Goal: Information Seeking & Learning: Find specific page/section

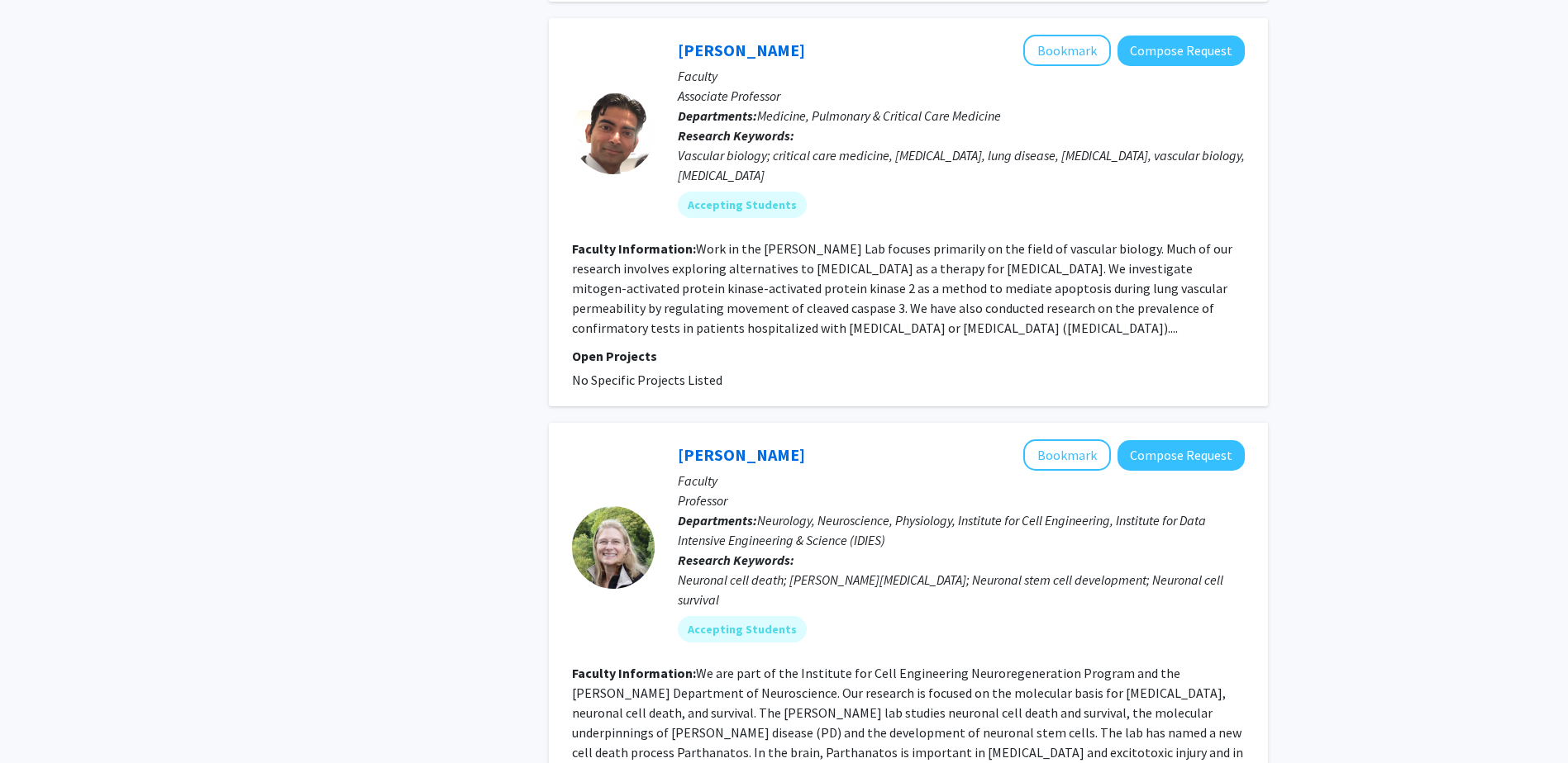
scroll to position [3483, 0]
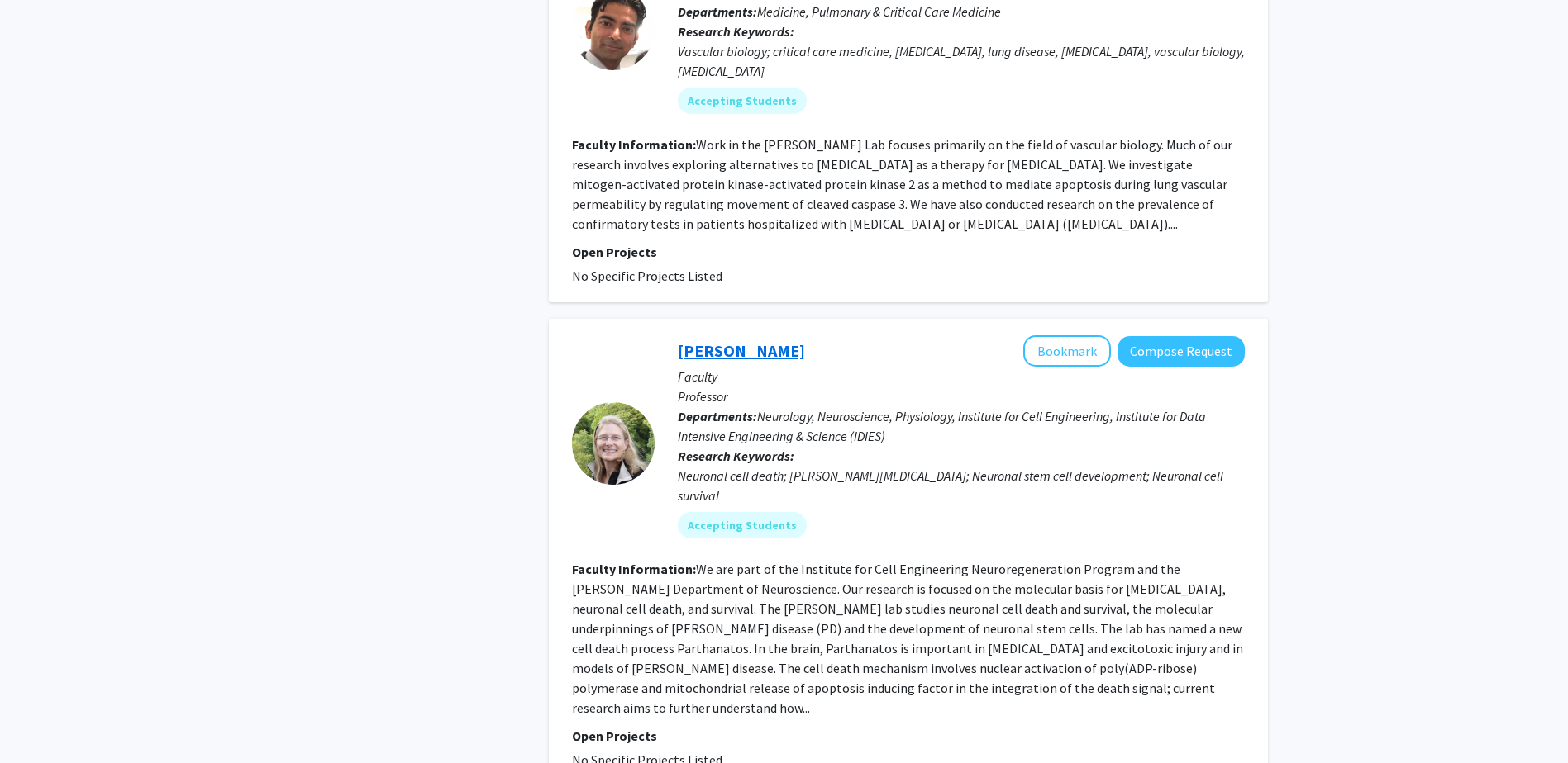
click at [733, 341] on link "[PERSON_NAME]" at bounding box center [741, 351] width 127 height 21
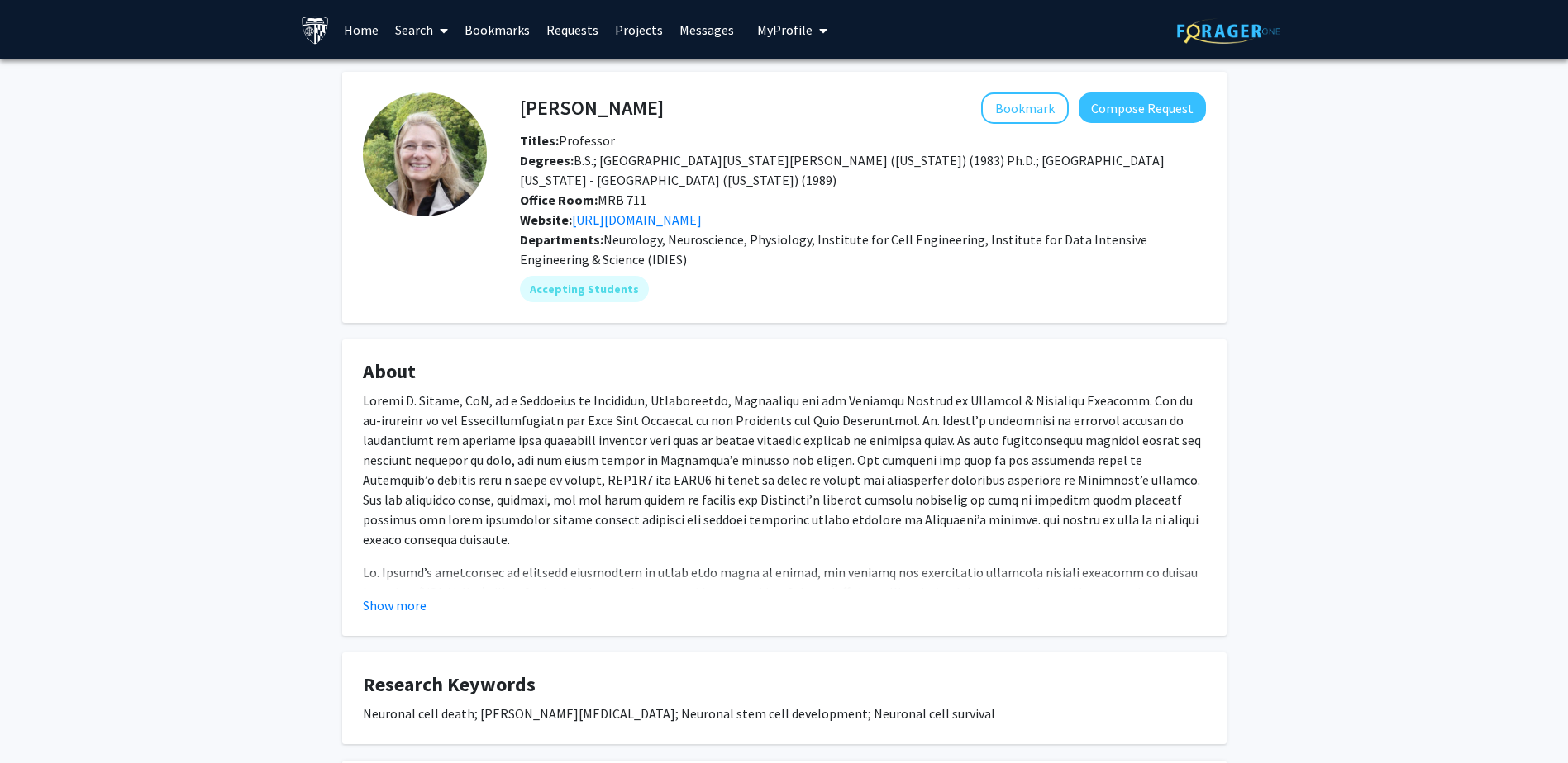
drag, startPoint x: 152, startPoint y: 2, endPoint x: 242, endPoint y: 575, distance: 580.0
click at [235, 586] on div "[PERSON_NAME] Bookmark Compose Request Titles: Professor Degrees: B.S.; [GEOGRA…" at bounding box center [784, 585] width 1568 height 1051
click at [702, 221] on link "[URL][DOMAIN_NAME]" at bounding box center [636, 220] width 130 height 17
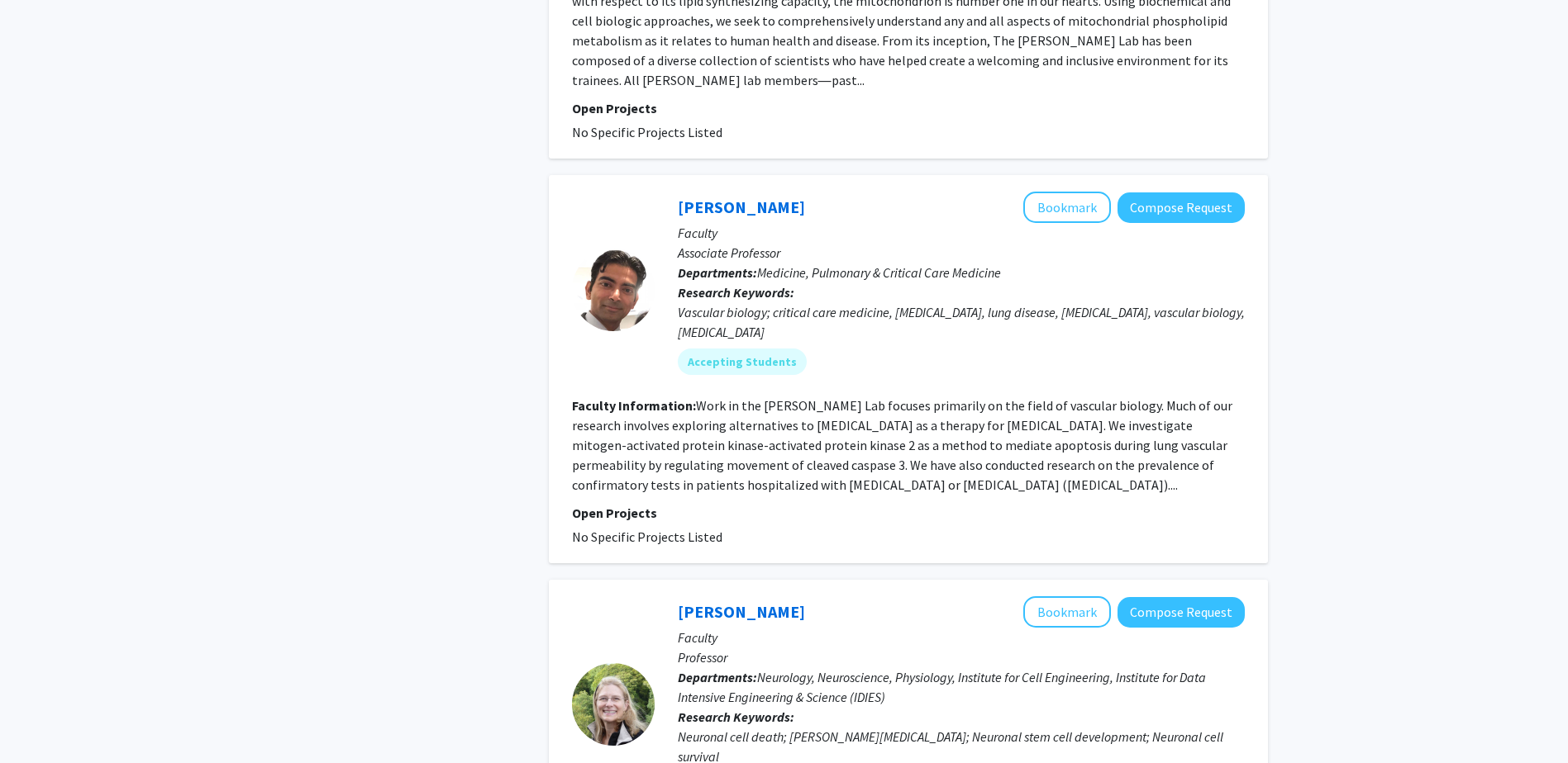
scroll to position [3635, 0]
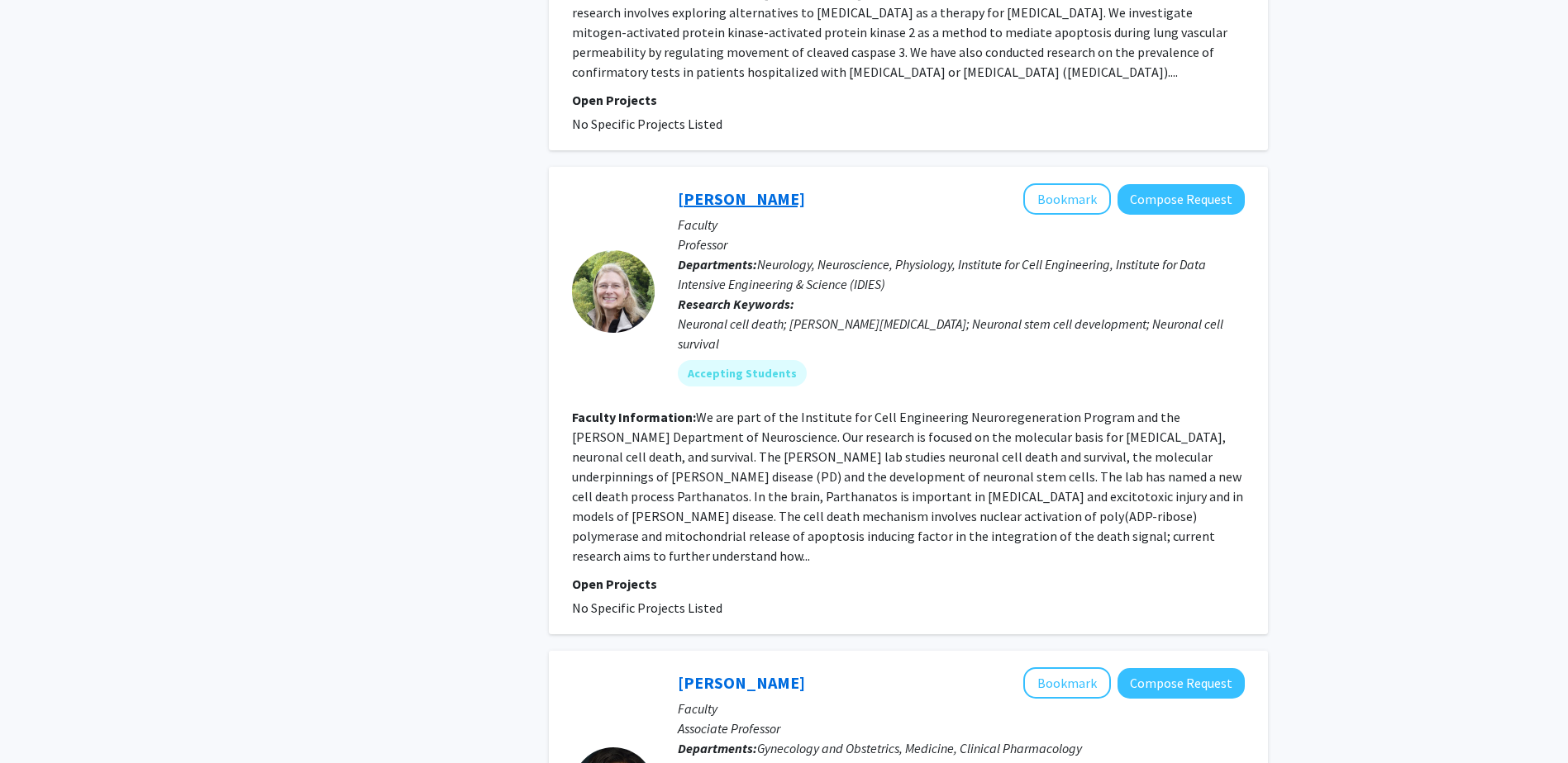
click at [777, 189] on link "[PERSON_NAME]" at bounding box center [741, 199] width 127 height 21
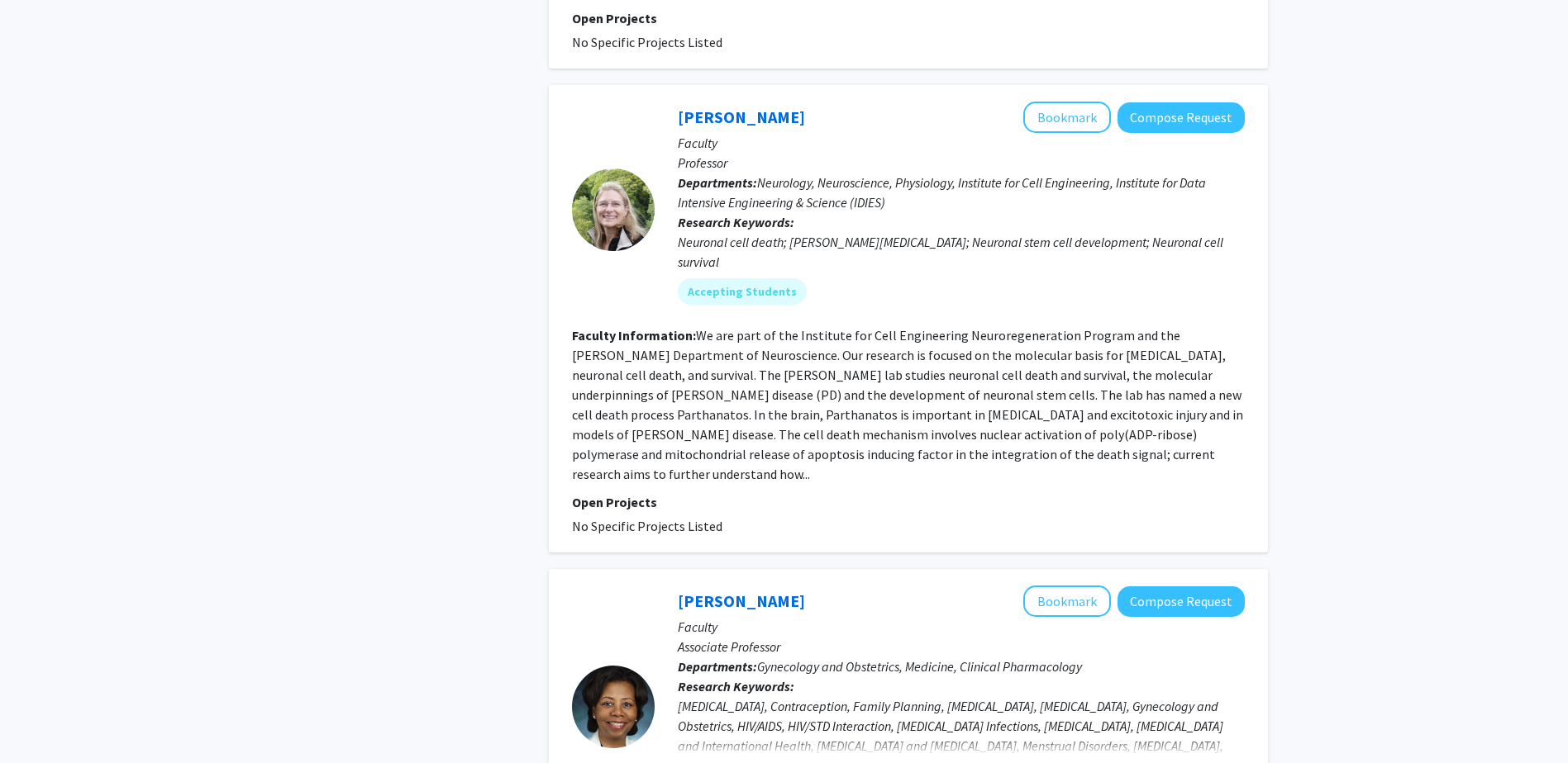
scroll to position [3942, 0]
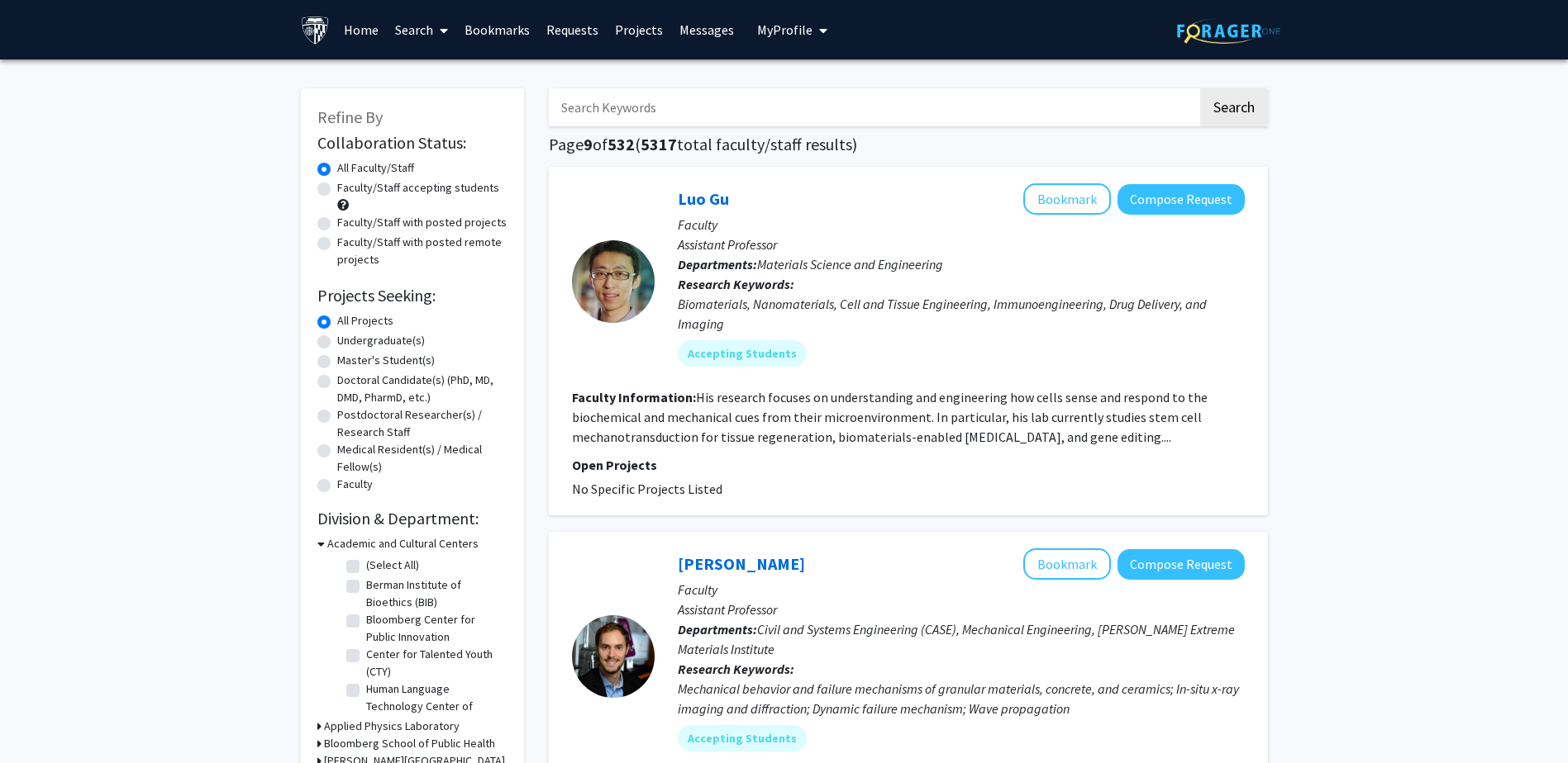
drag, startPoint x: 938, startPoint y: 627, endPoint x: 1404, endPoint y: 438, distance: 502.9
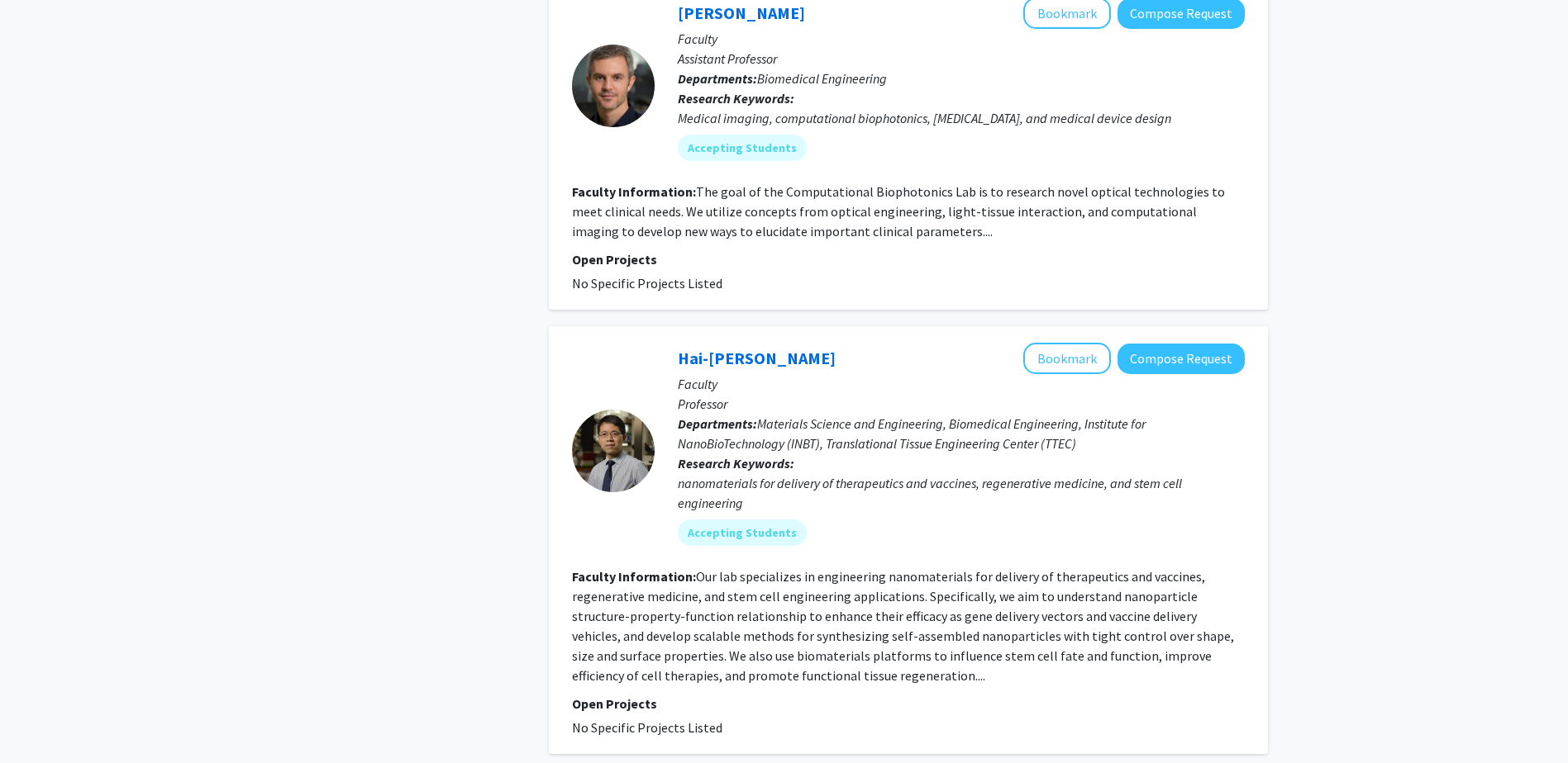
scroll to position [1487, 0]
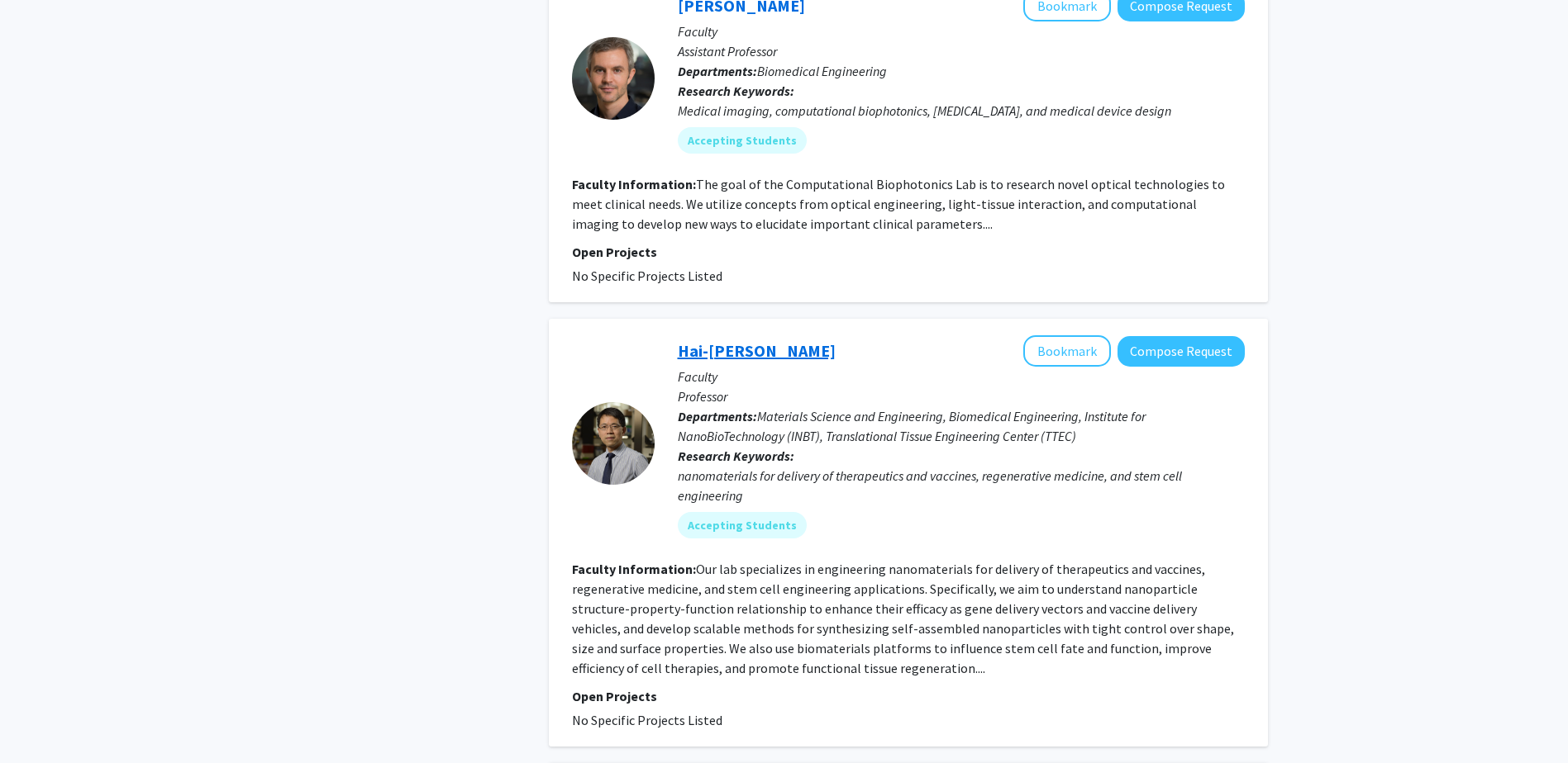
click at [721, 341] on link "Hai-[PERSON_NAME]" at bounding box center [756, 351] width 158 height 21
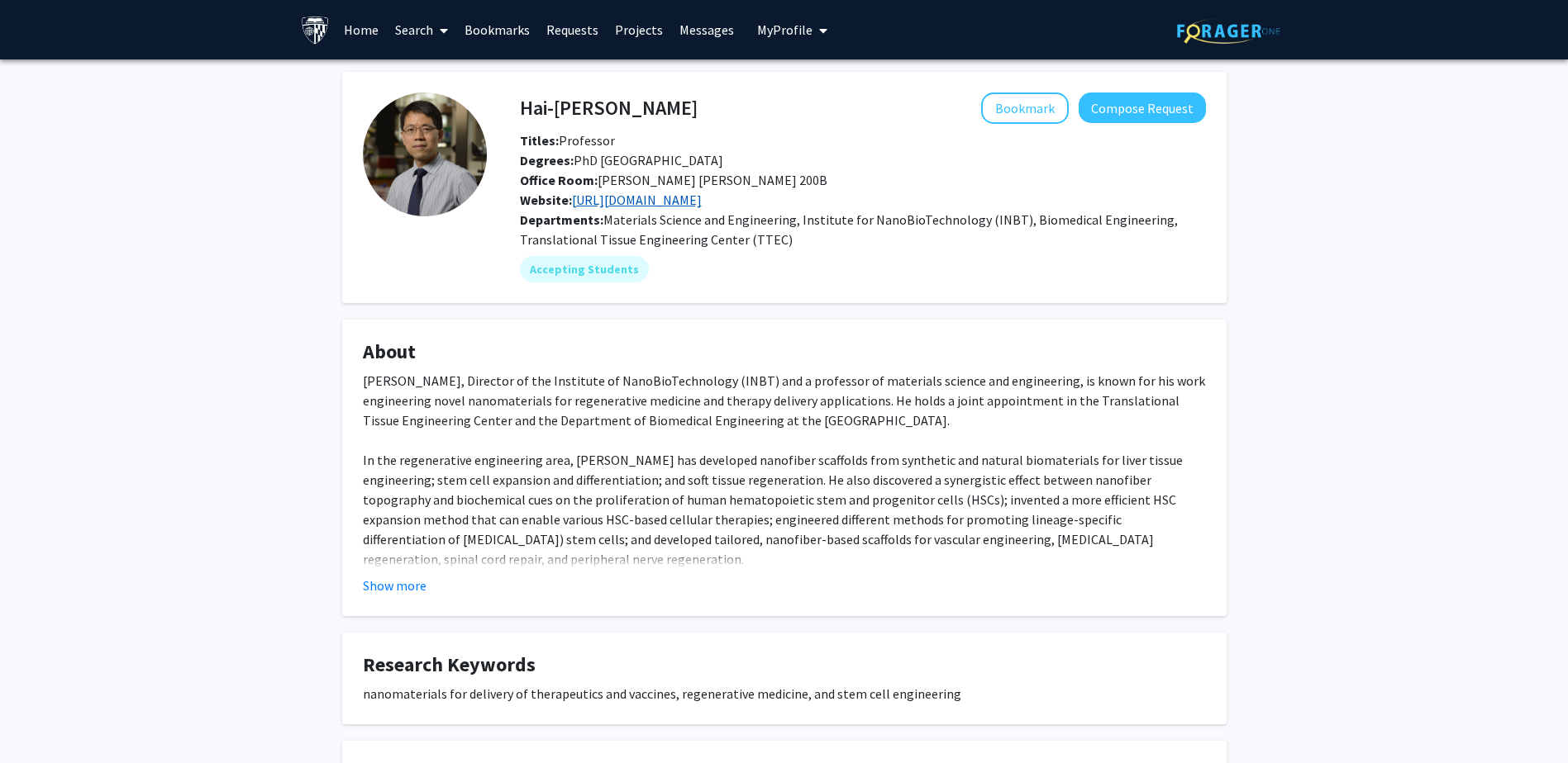
click at [674, 199] on link "[URL][DOMAIN_NAME]" at bounding box center [636, 200] width 130 height 17
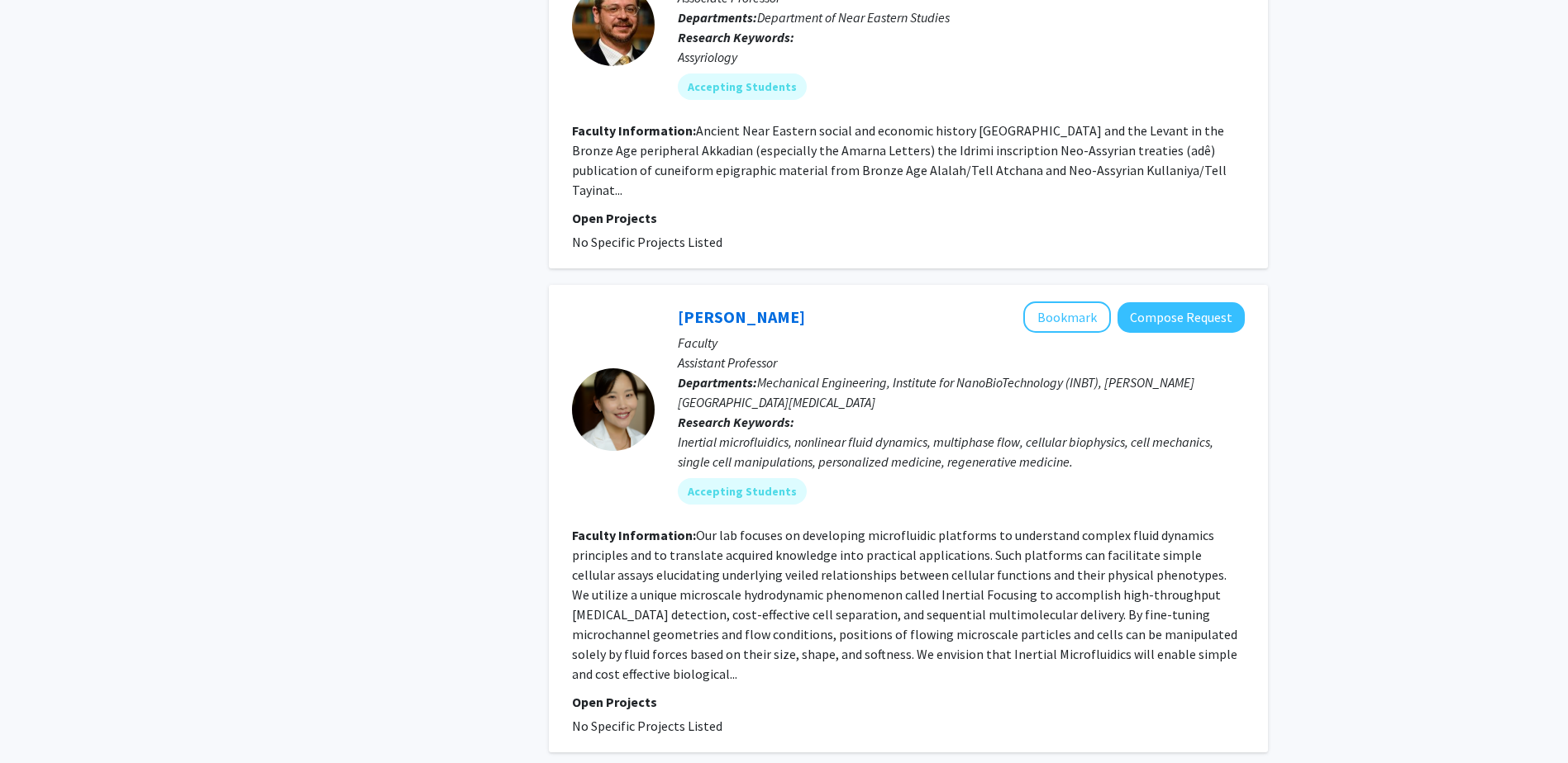
scroll to position [3658, 0]
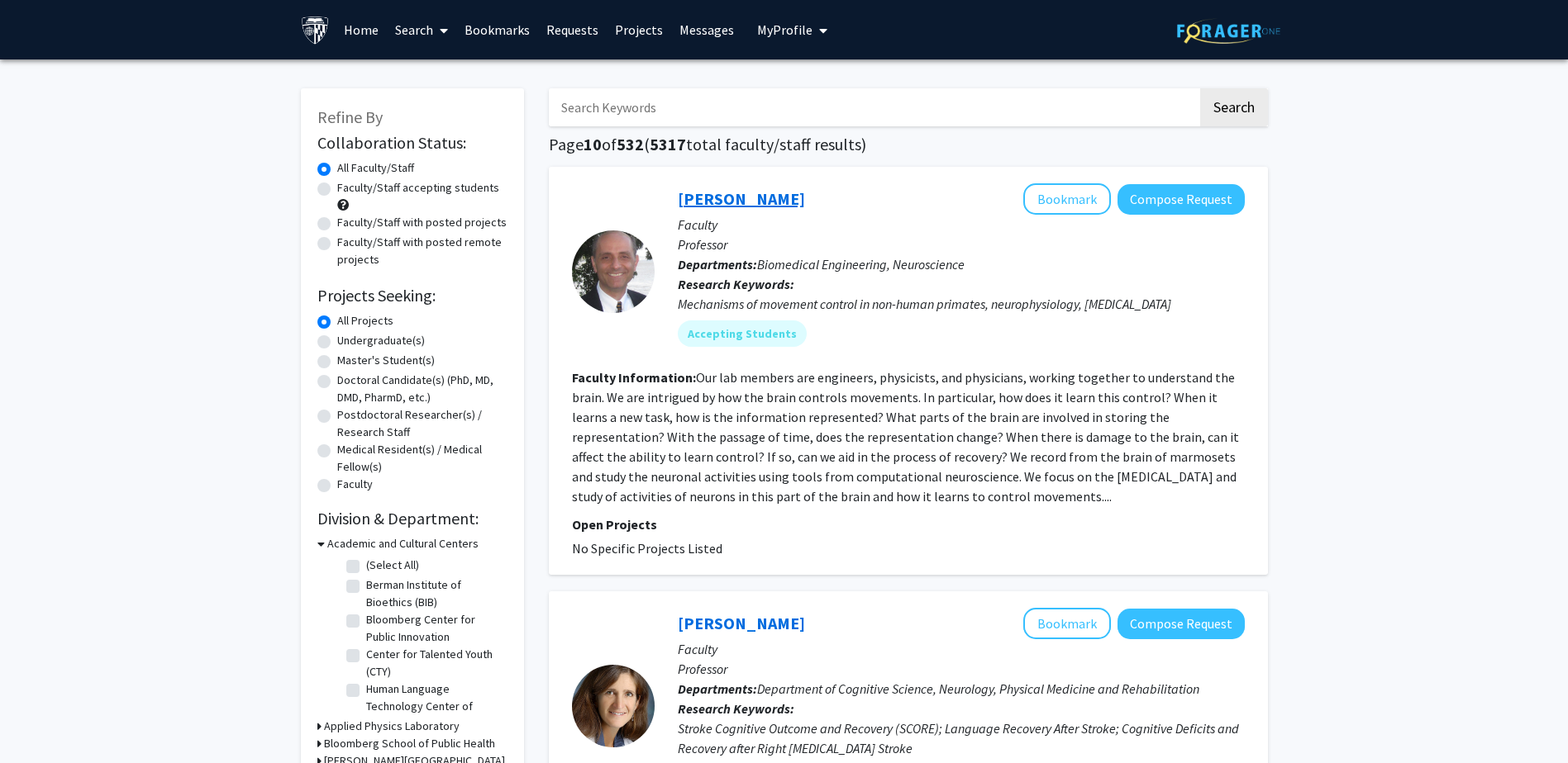
click at [742, 202] on link "[PERSON_NAME]" at bounding box center [741, 199] width 127 height 21
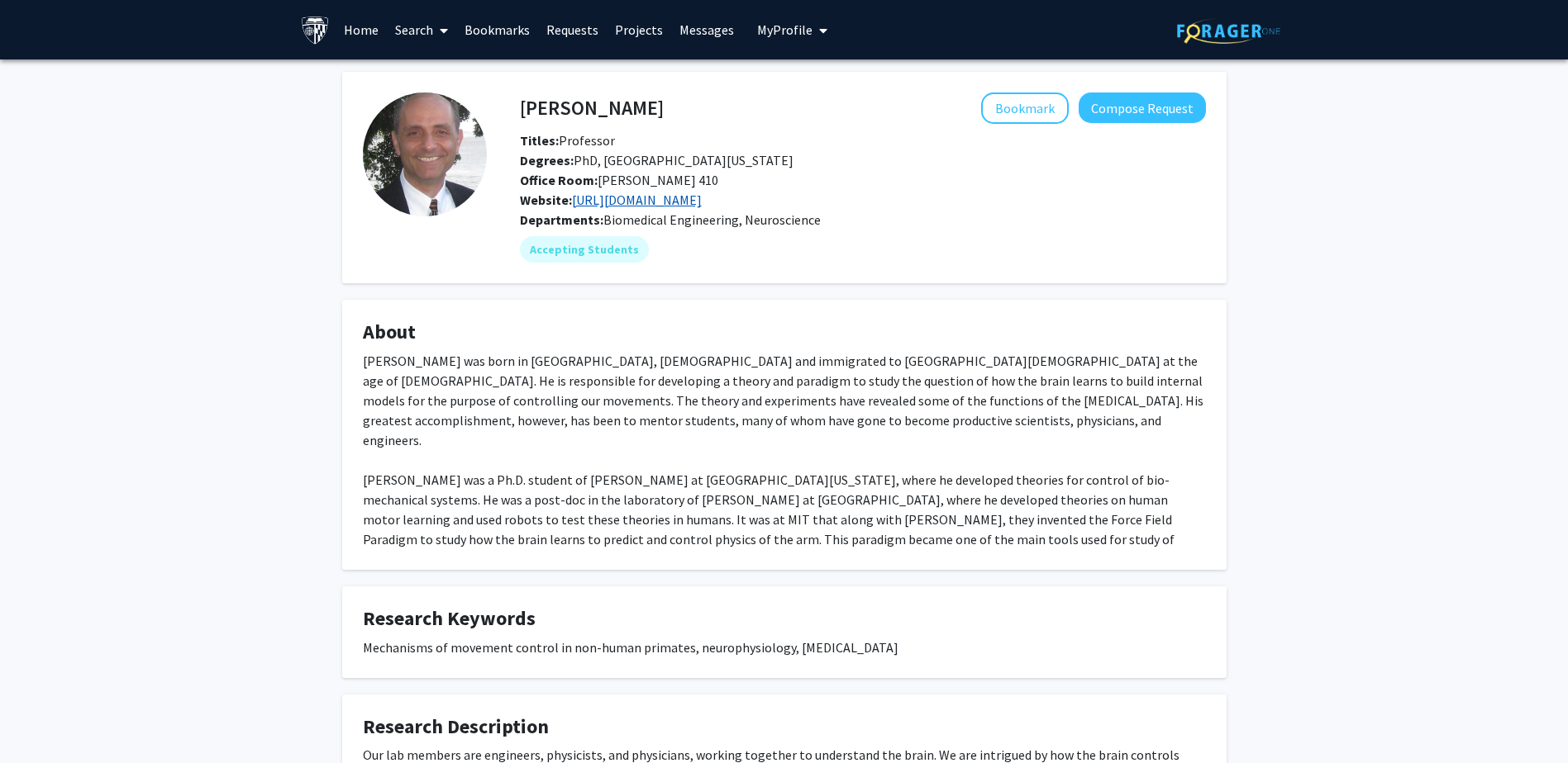
click at [652, 205] on link "[URL][DOMAIN_NAME]" at bounding box center [636, 200] width 130 height 17
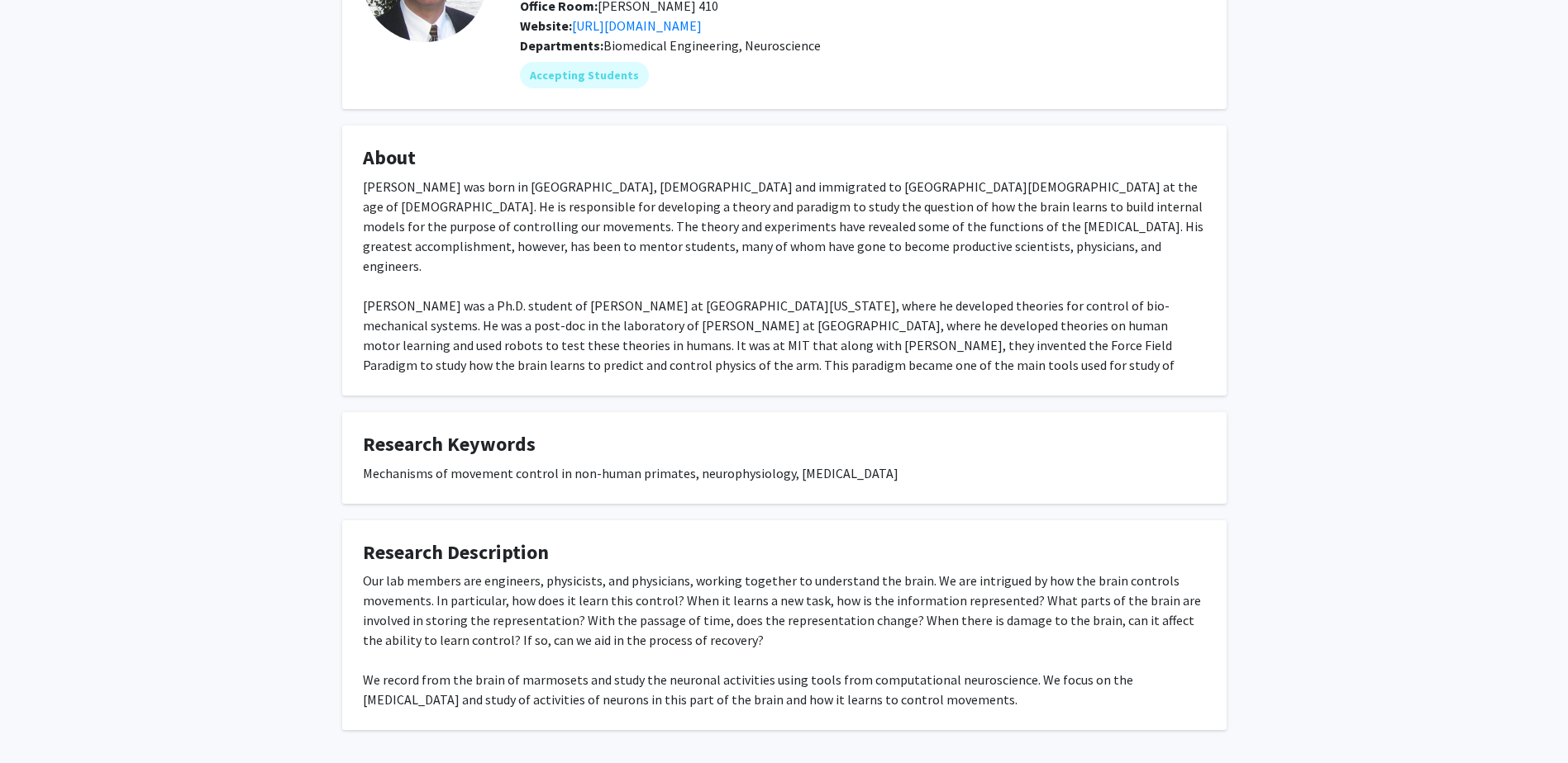
scroll to position [225, 0]
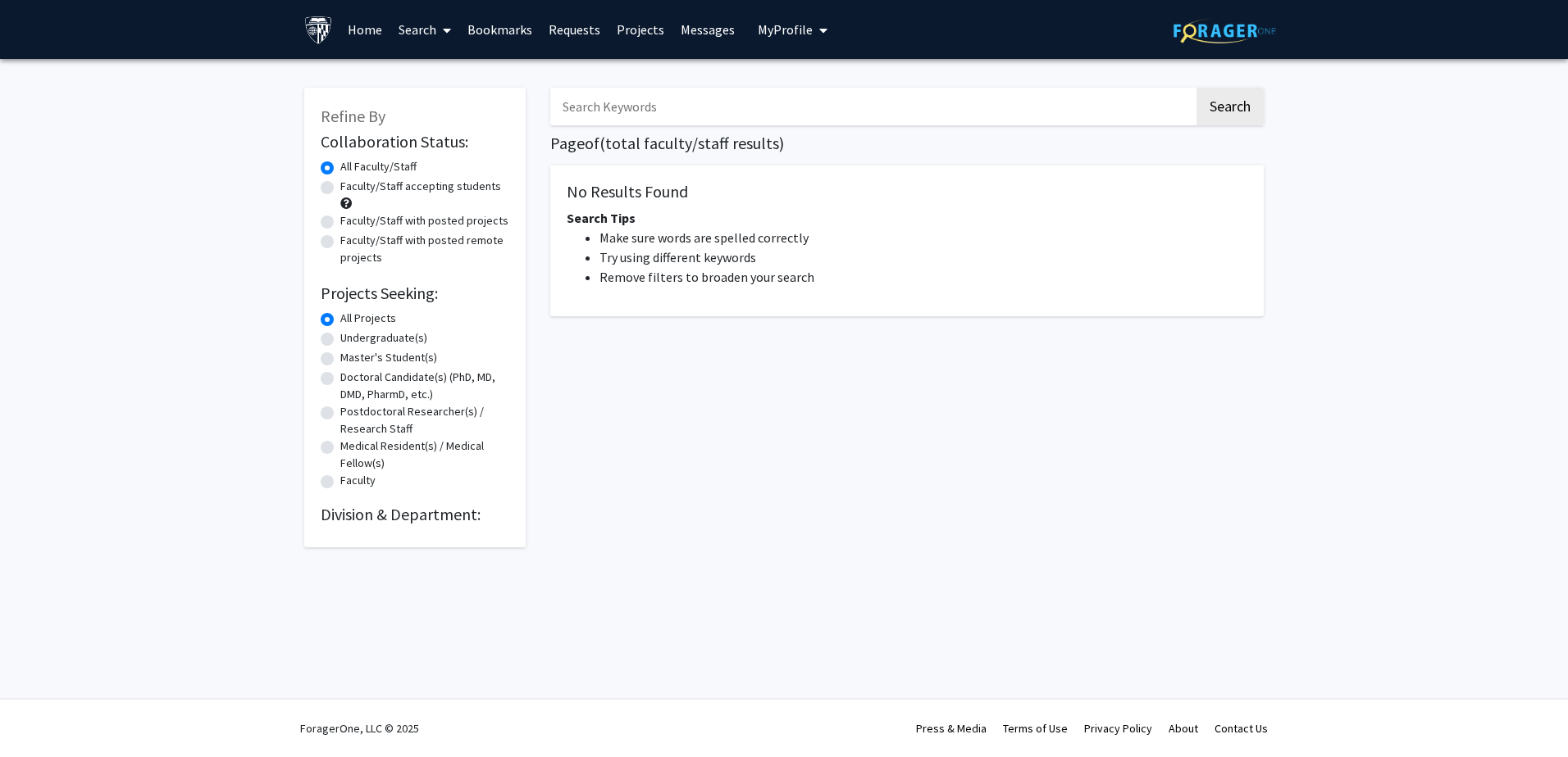
click at [358, 151] on h2 "Collaboration Status:" at bounding box center [414, 142] width 188 height 20
click at [421, 30] on link "Search" at bounding box center [425, 30] width 69 height 57
click at [473, 81] on span "Faculty/Staff" at bounding box center [451, 75] width 120 height 33
click at [1237, 103] on button "Search" at bounding box center [1230, 106] width 67 height 37
click at [1221, 112] on button "Search" at bounding box center [1230, 106] width 67 height 37
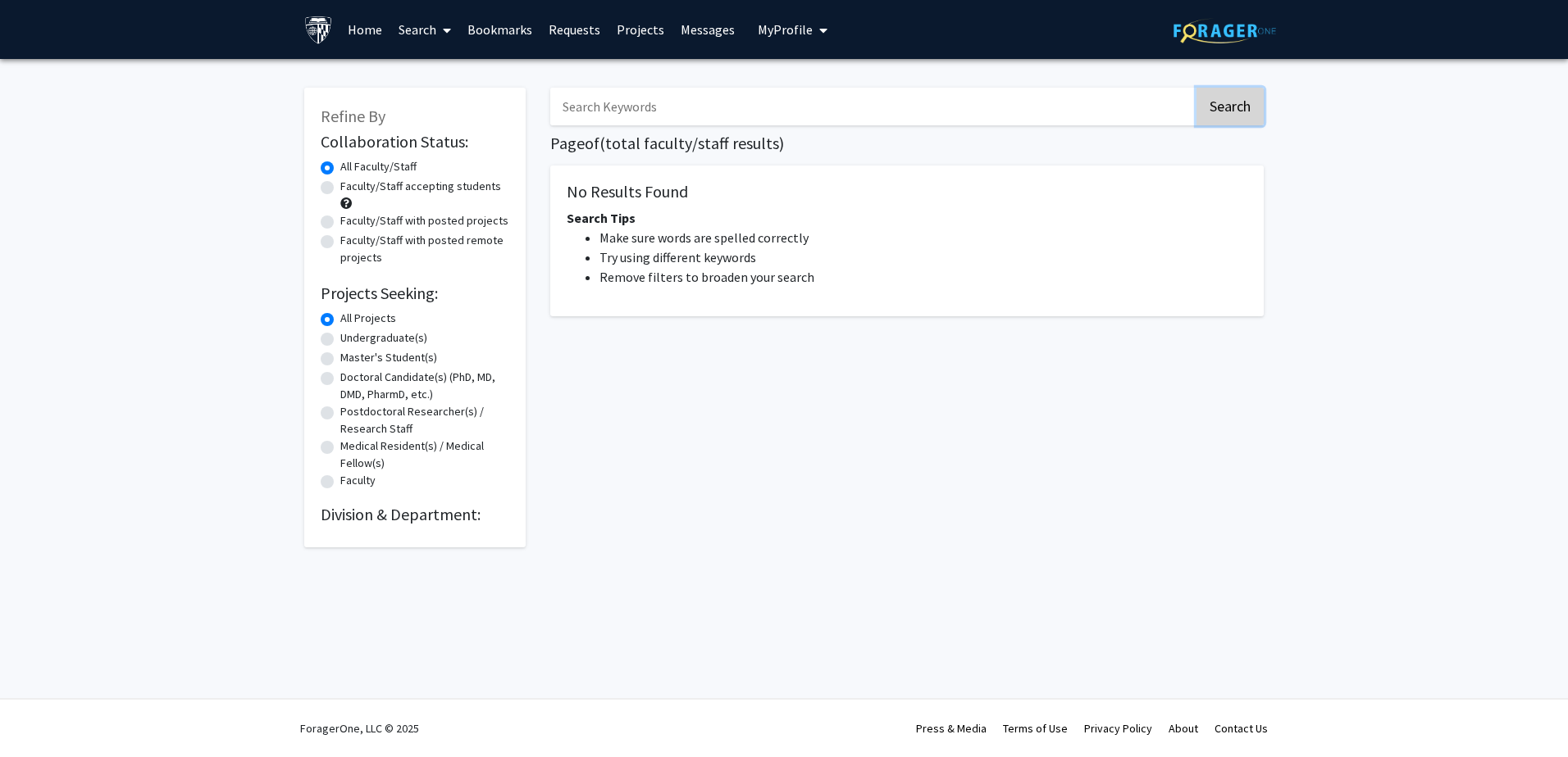
click at [1221, 112] on button "Search" at bounding box center [1230, 106] width 67 height 37
click at [358, 163] on label "All Faculty/Staff" at bounding box center [378, 167] width 76 height 17
click at [351, 163] on input "All Faculty/Staff" at bounding box center [345, 164] width 11 height 11
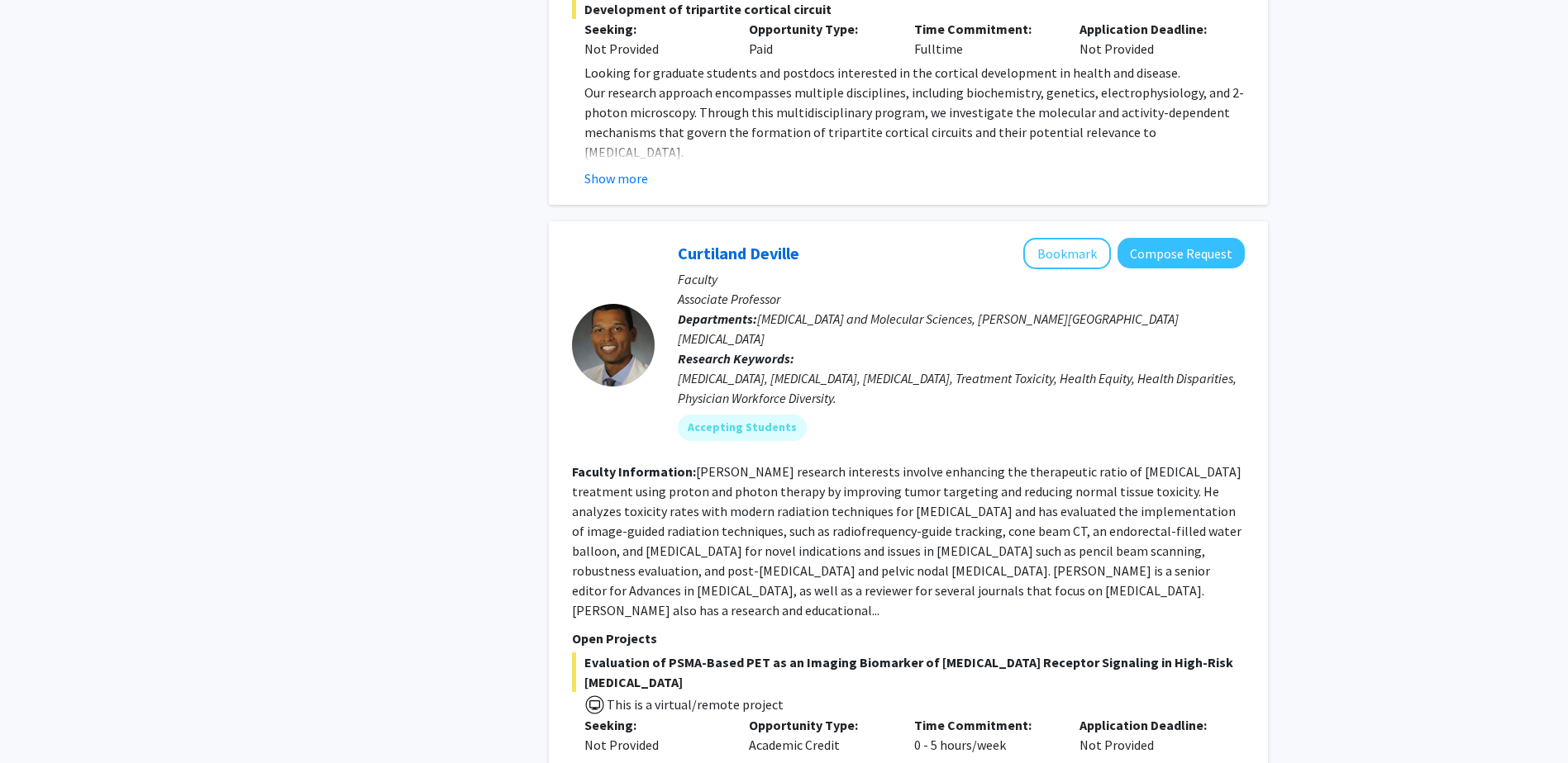
scroll to position [7814, 0]
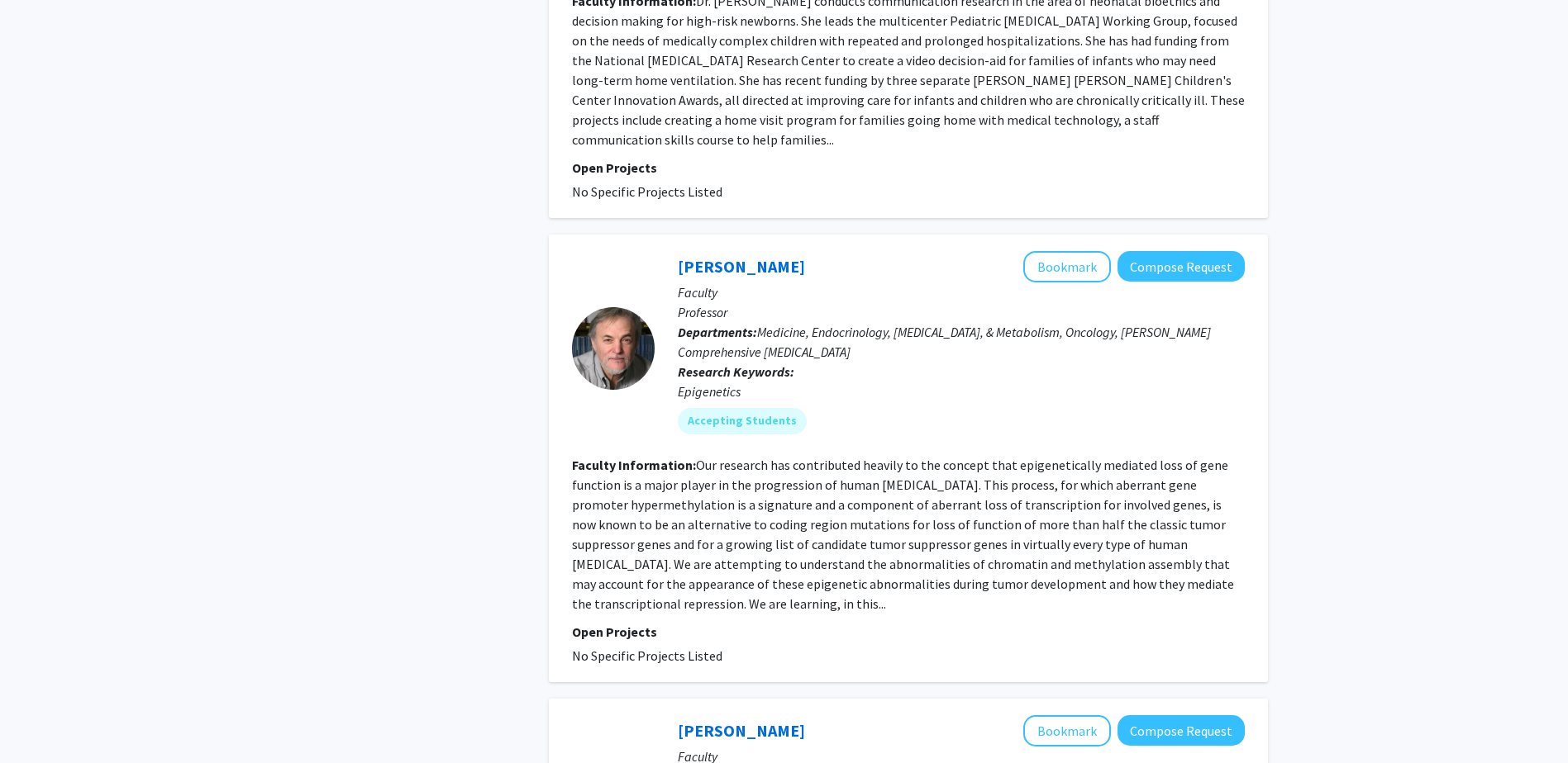
scroll to position [1640, 0]
click at [728, 257] on link "Stephen Baylin" at bounding box center [741, 267] width 127 height 21
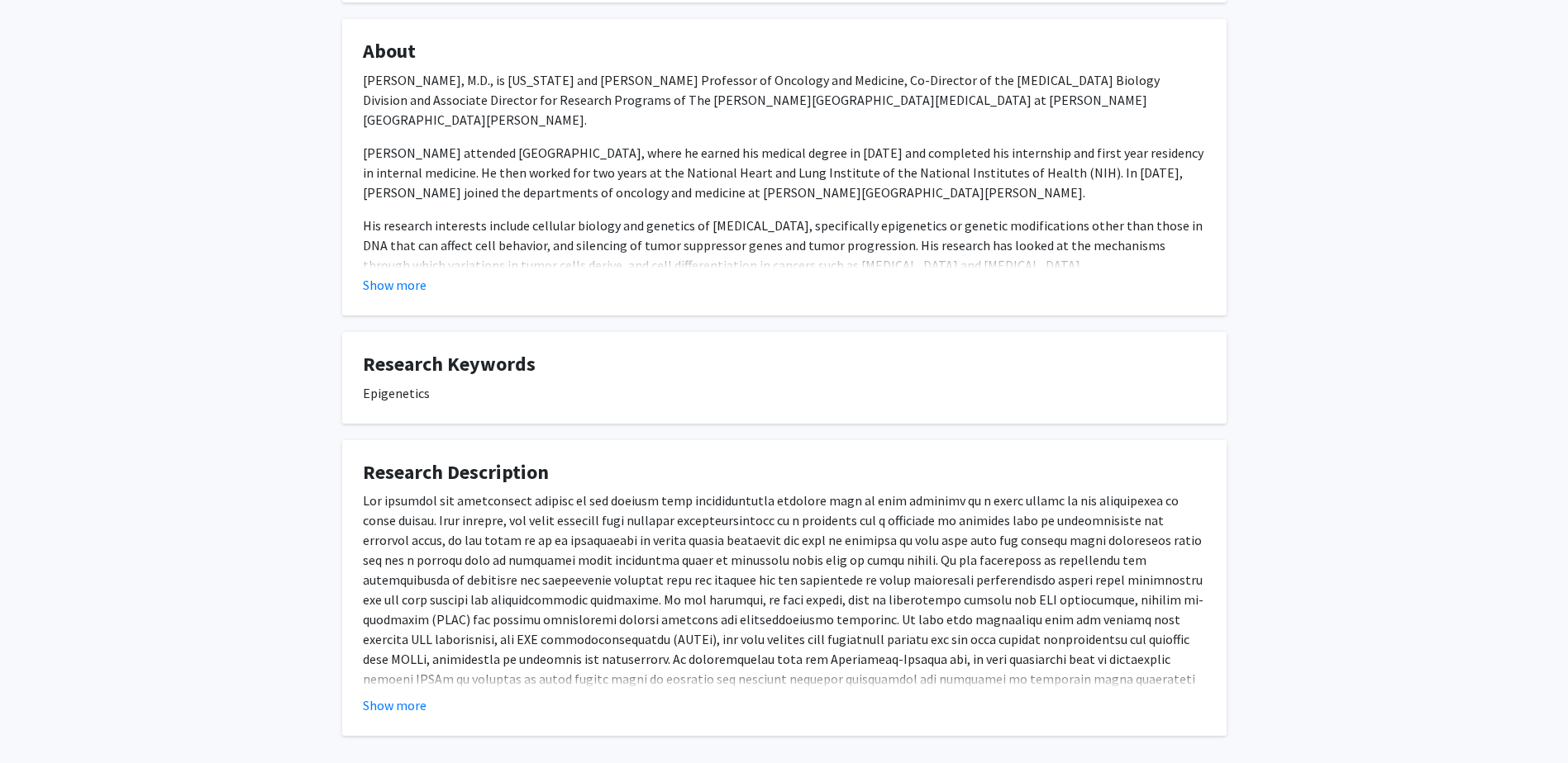
scroll to position [331, 0]
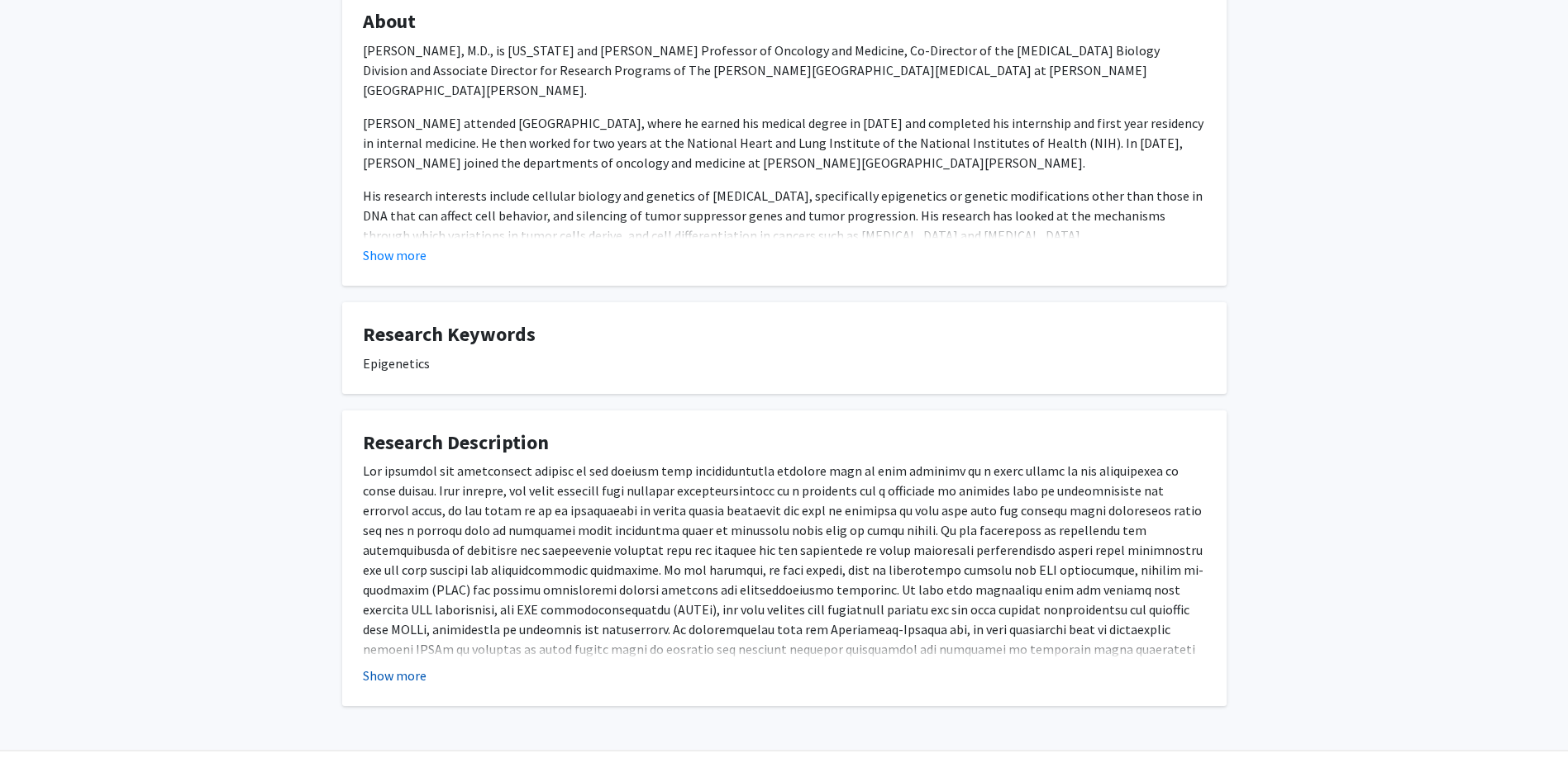
click at [390, 666] on button "Show more" at bounding box center [394, 676] width 64 height 20
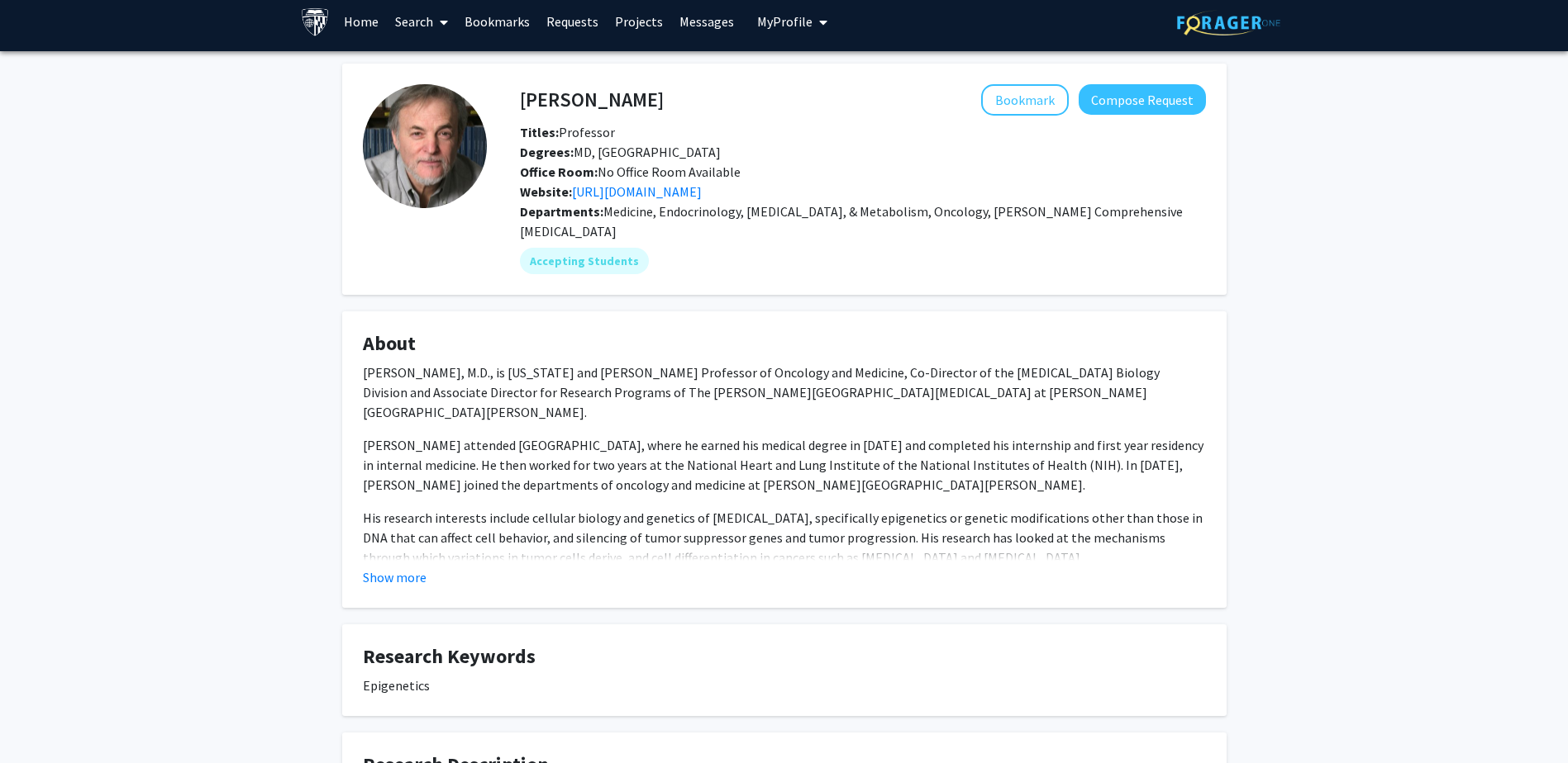
scroll to position [0, 0]
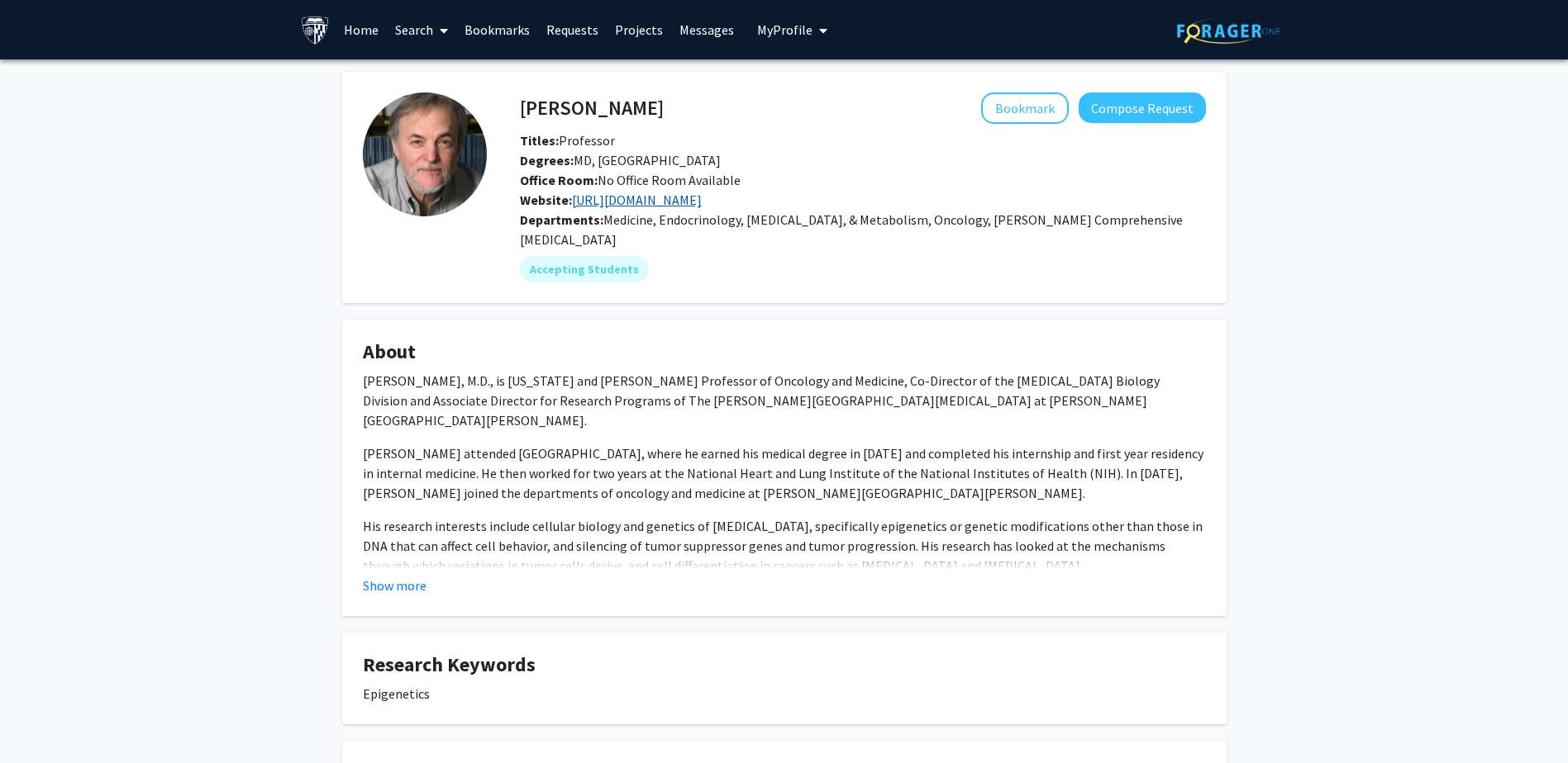
click at [693, 200] on link "http://microarray.onc.jhmi.edu/" at bounding box center [636, 200] width 130 height 17
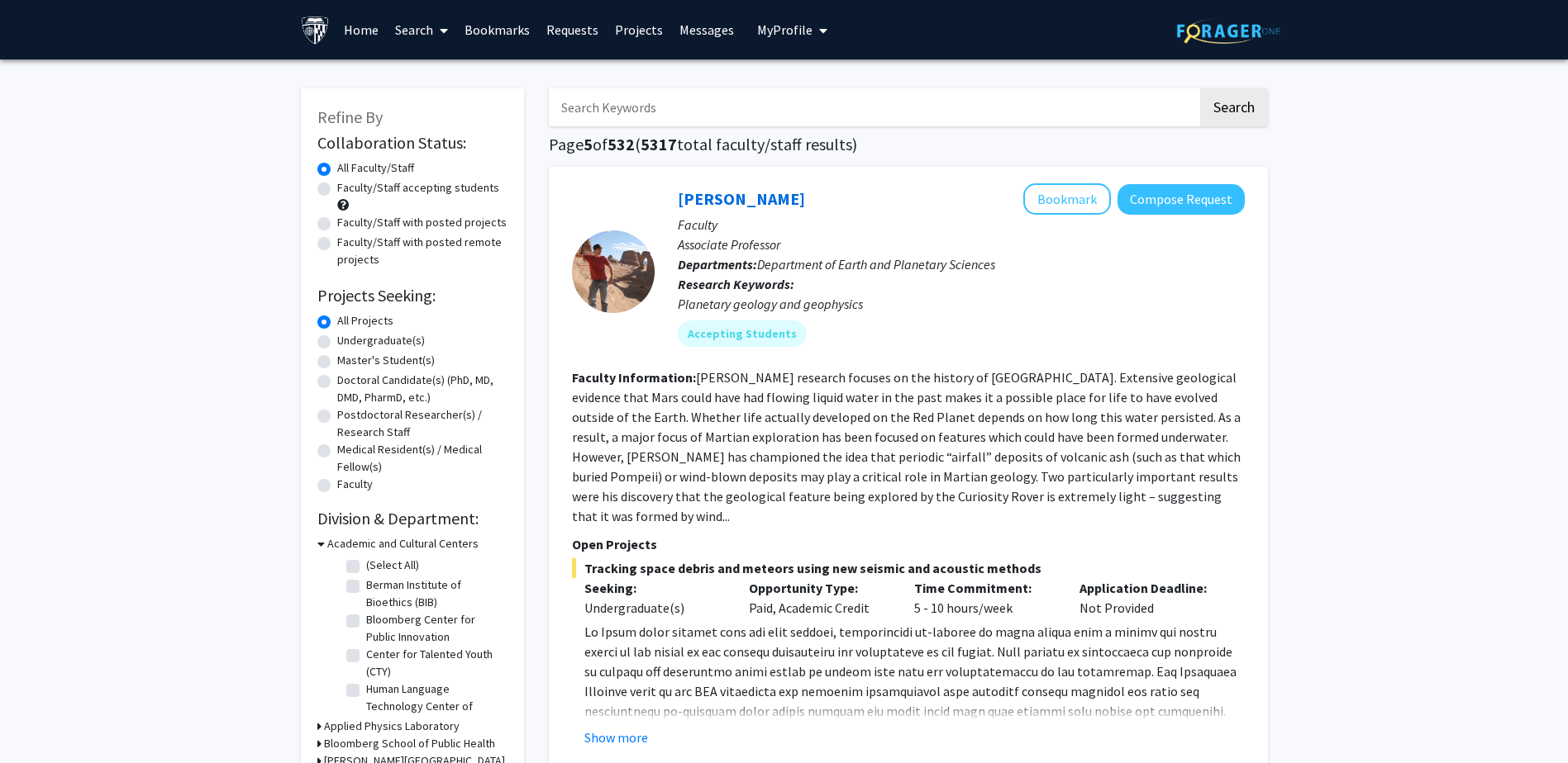
click at [605, 101] on input "Search Keywords" at bounding box center [872, 107] width 649 height 38
type input "andy feinberg"
click at [1200, 88] on button "Search" at bounding box center [1234, 107] width 68 height 38
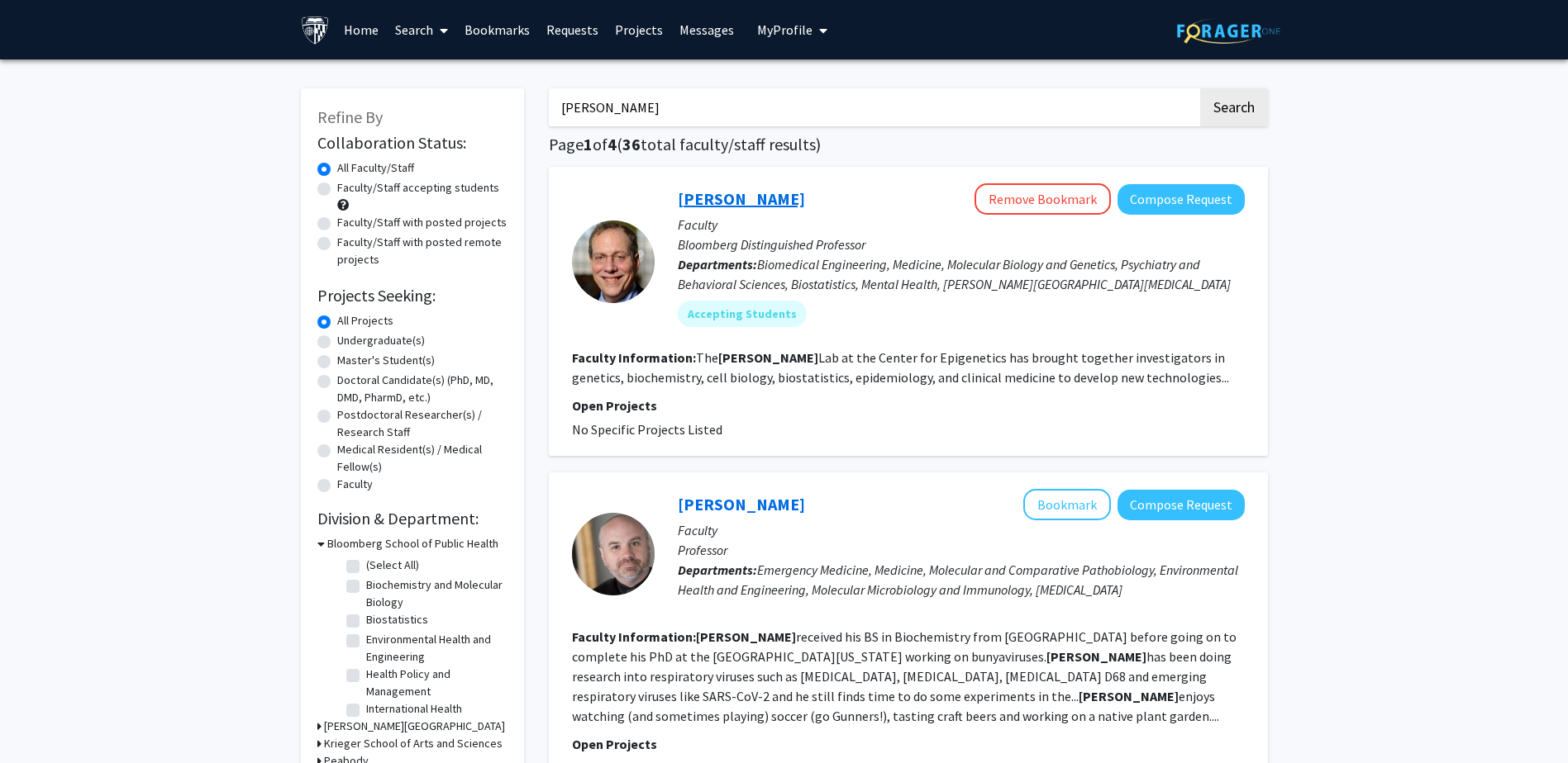
click at [780, 189] on link "Andy Feinberg" at bounding box center [741, 199] width 127 height 21
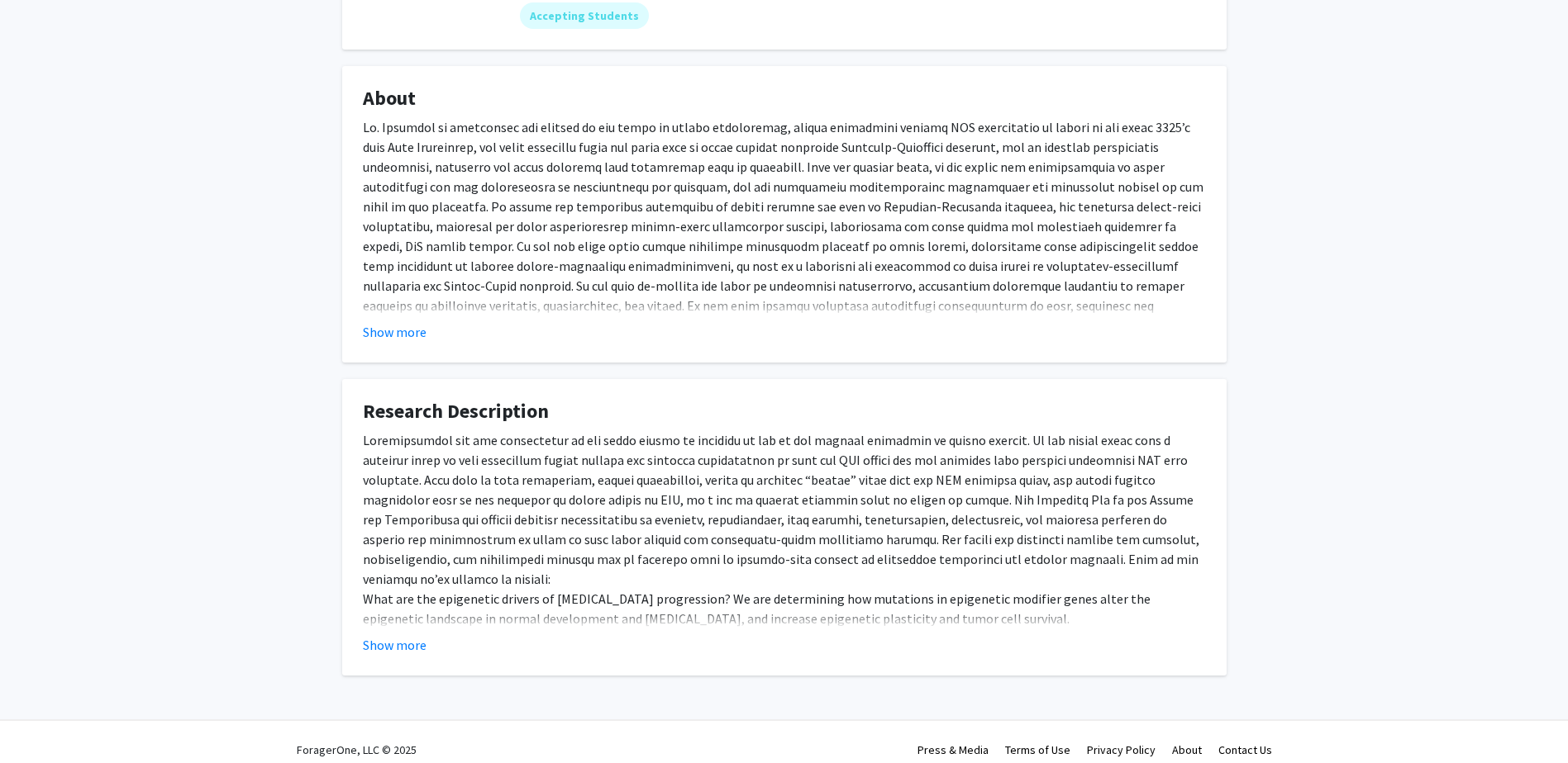
scroll to position [269, 0]
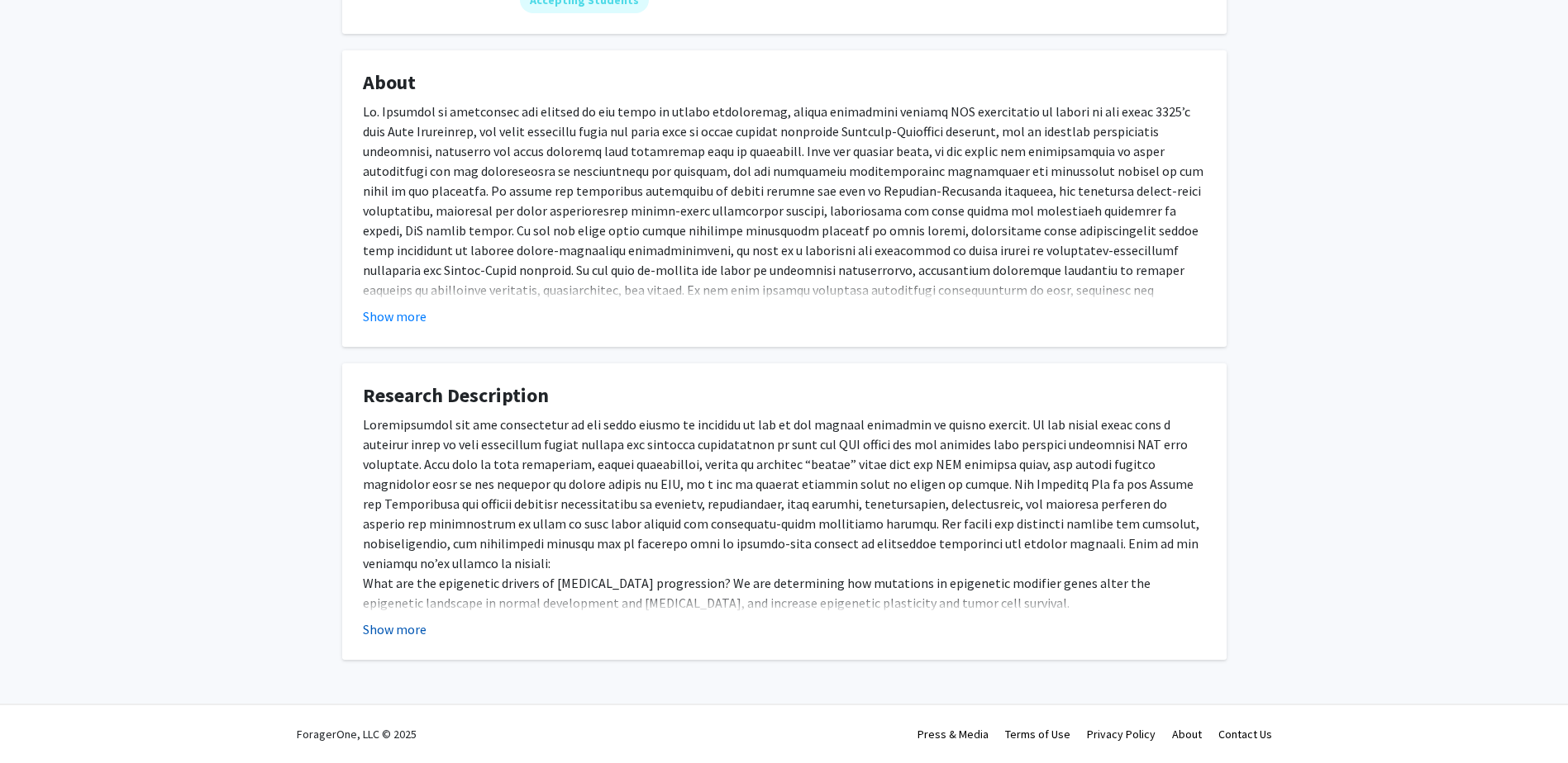
click at [419, 623] on button "Show more" at bounding box center [394, 630] width 64 height 20
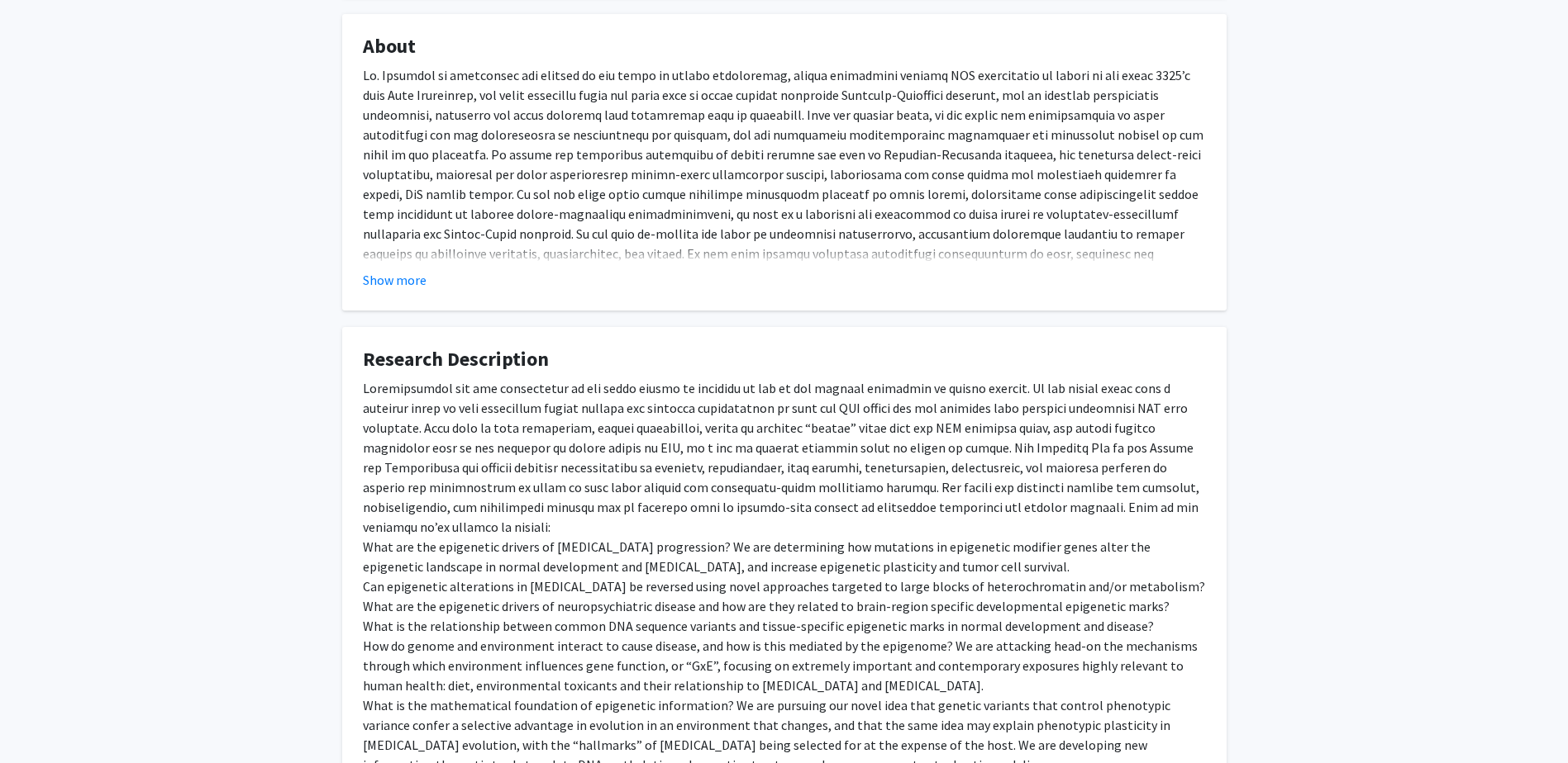
scroll to position [35, 0]
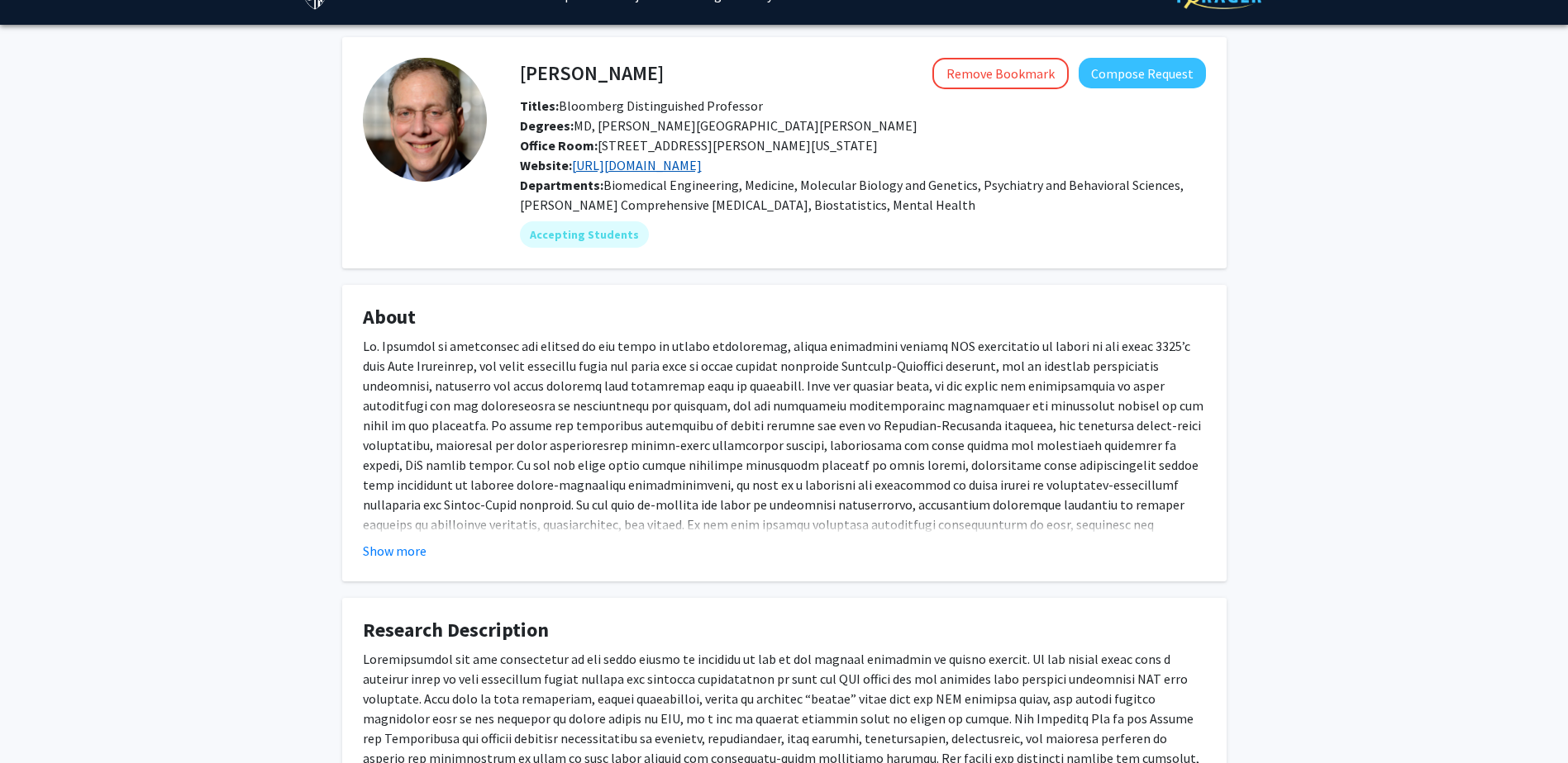
click at [645, 168] on link "http://feinberglab.jhu.edu" at bounding box center [636, 165] width 130 height 17
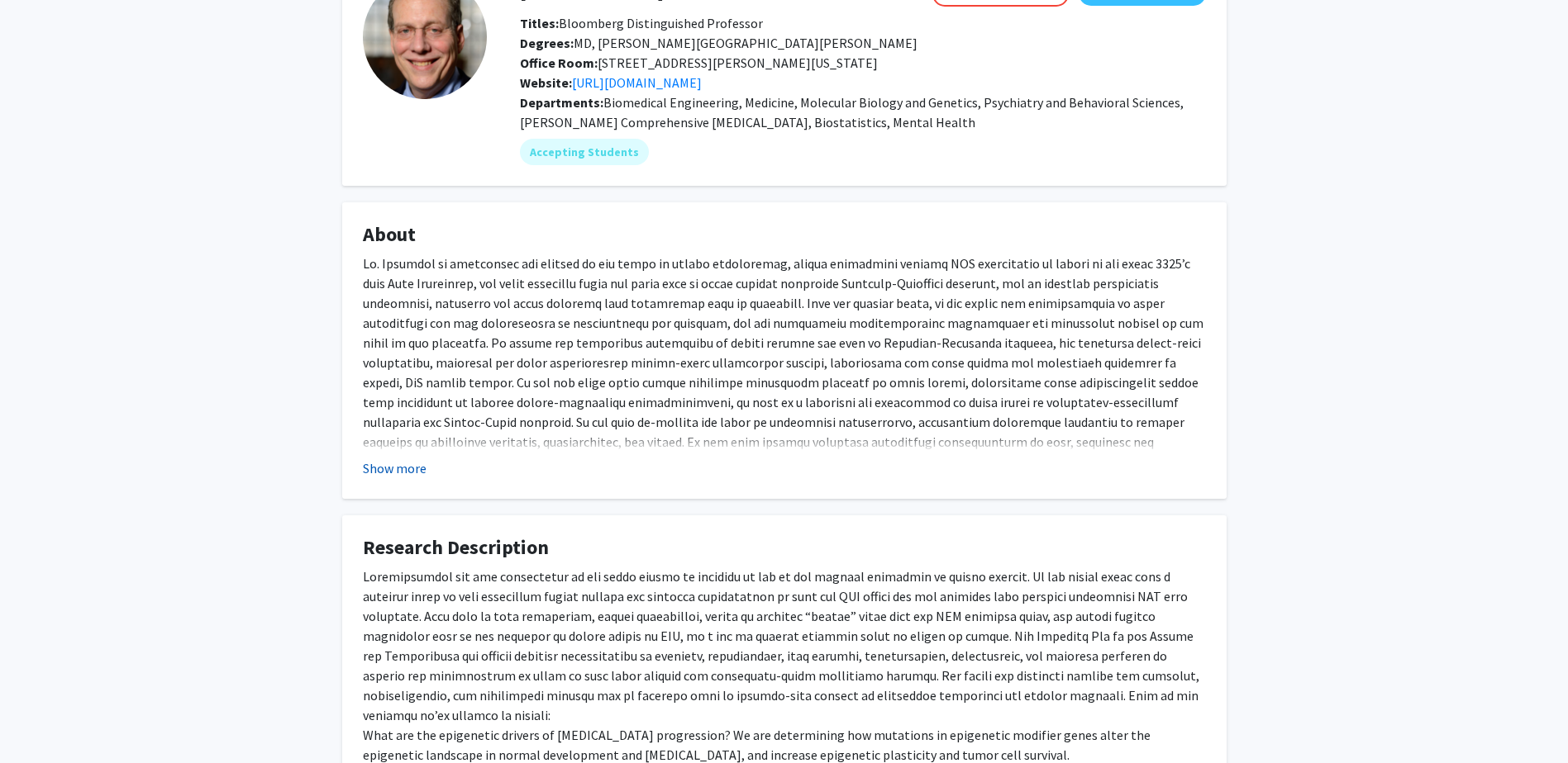
click at [415, 473] on button "Show more" at bounding box center [394, 469] width 64 height 20
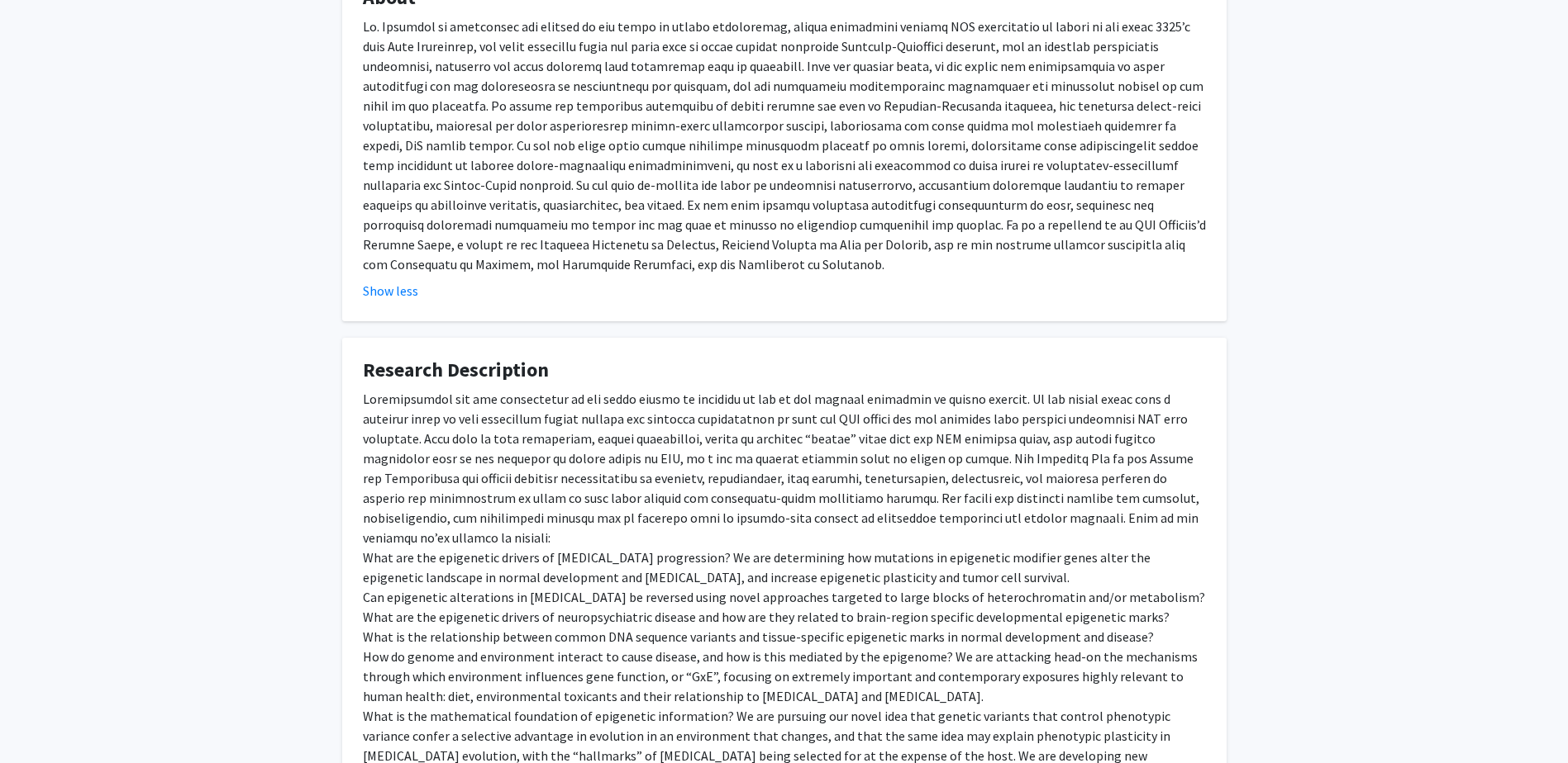
scroll to position [12, 0]
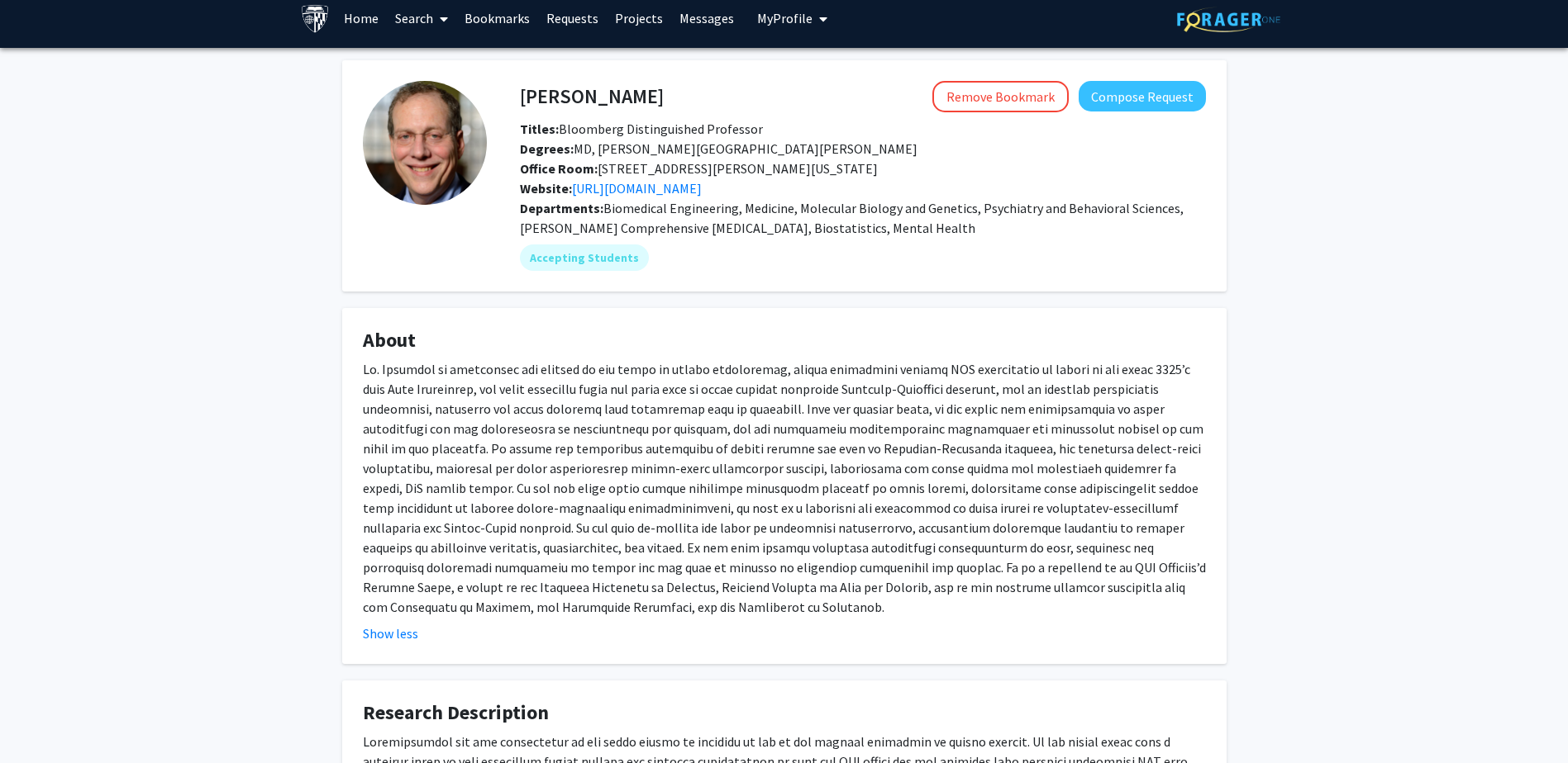
click at [649, 178] on div "Office Room: 855 N. Wolfe Street, Rangos 571, Baltimore, Maryland 21205" at bounding box center [862, 169] width 710 height 20
click at [660, 188] on link "http://feinberglab.jhu.edu" at bounding box center [636, 188] width 130 height 17
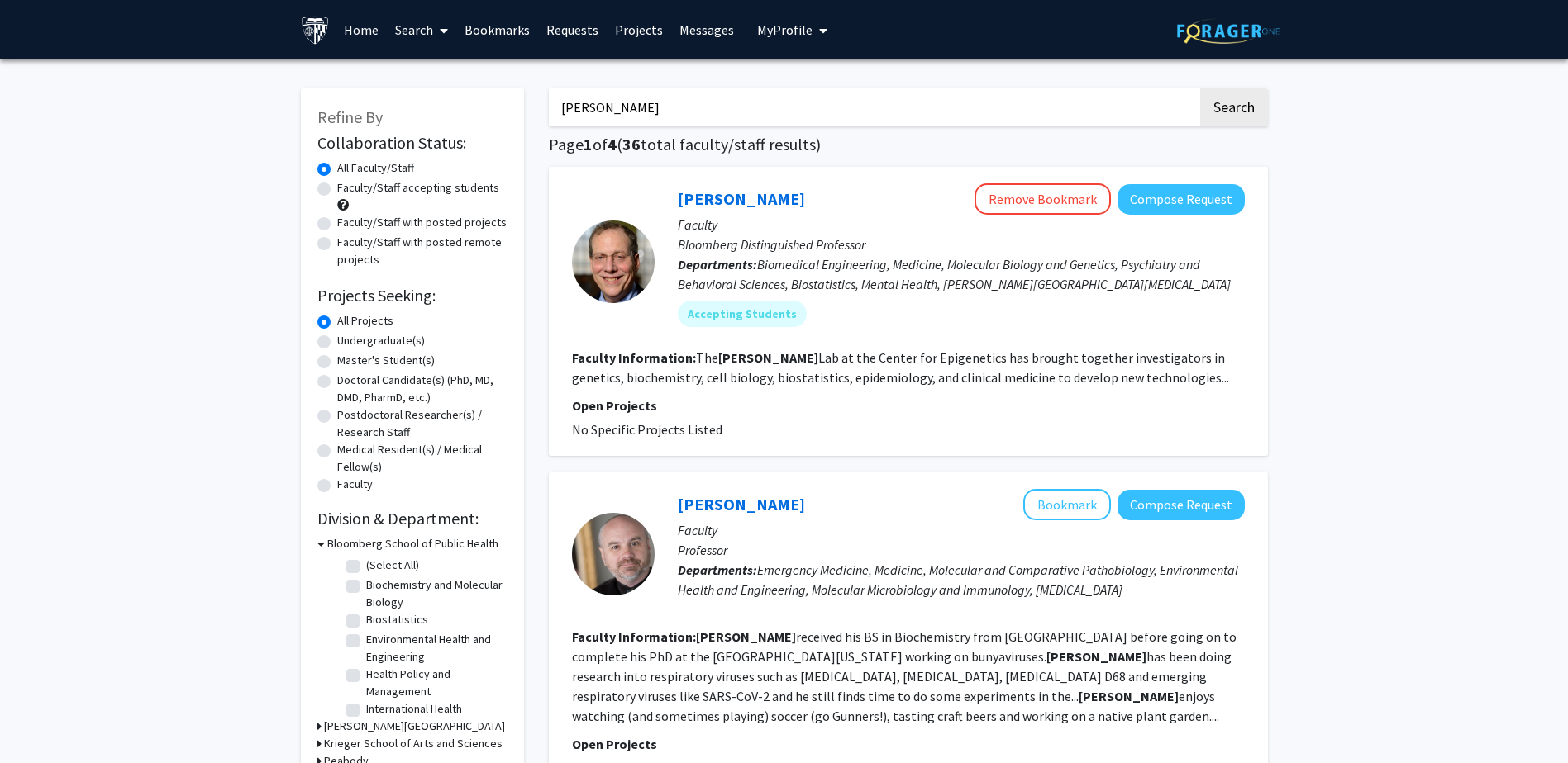
drag, startPoint x: 720, startPoint y: 114, endPoint x: 172, endPoint y: 192, distance: 553.5
drag, startPoint x: 188, startPoint y: 200, endPoint x: 199, endPoint y: 198, distance: 11.2
click at [400, 28] on link "Search" at bounding box center [421, 30] width 70 height 58
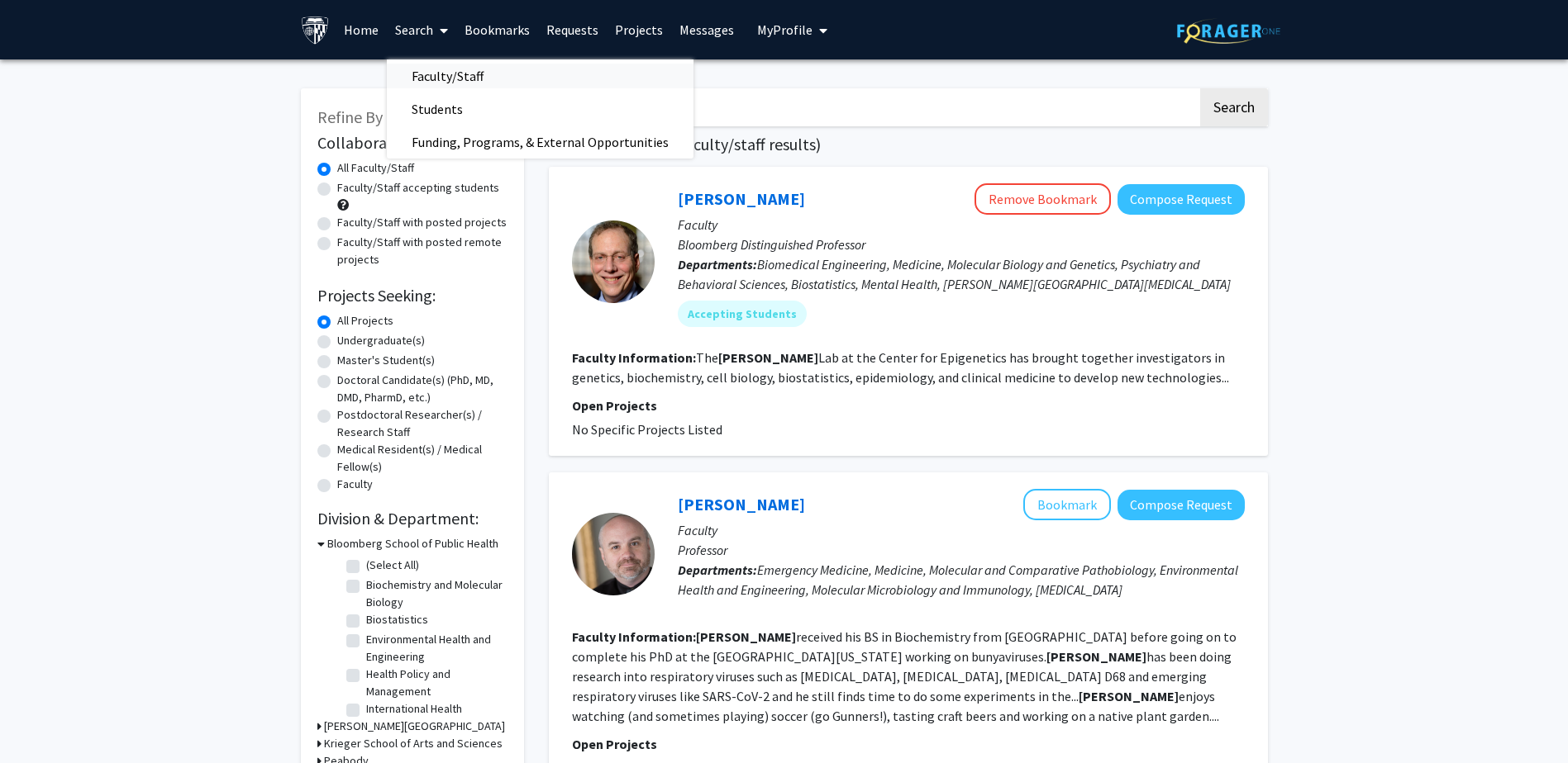
click at [440, 76] on span "Faculty/Staff" at bounding box center [447, 76] width 121 height 33
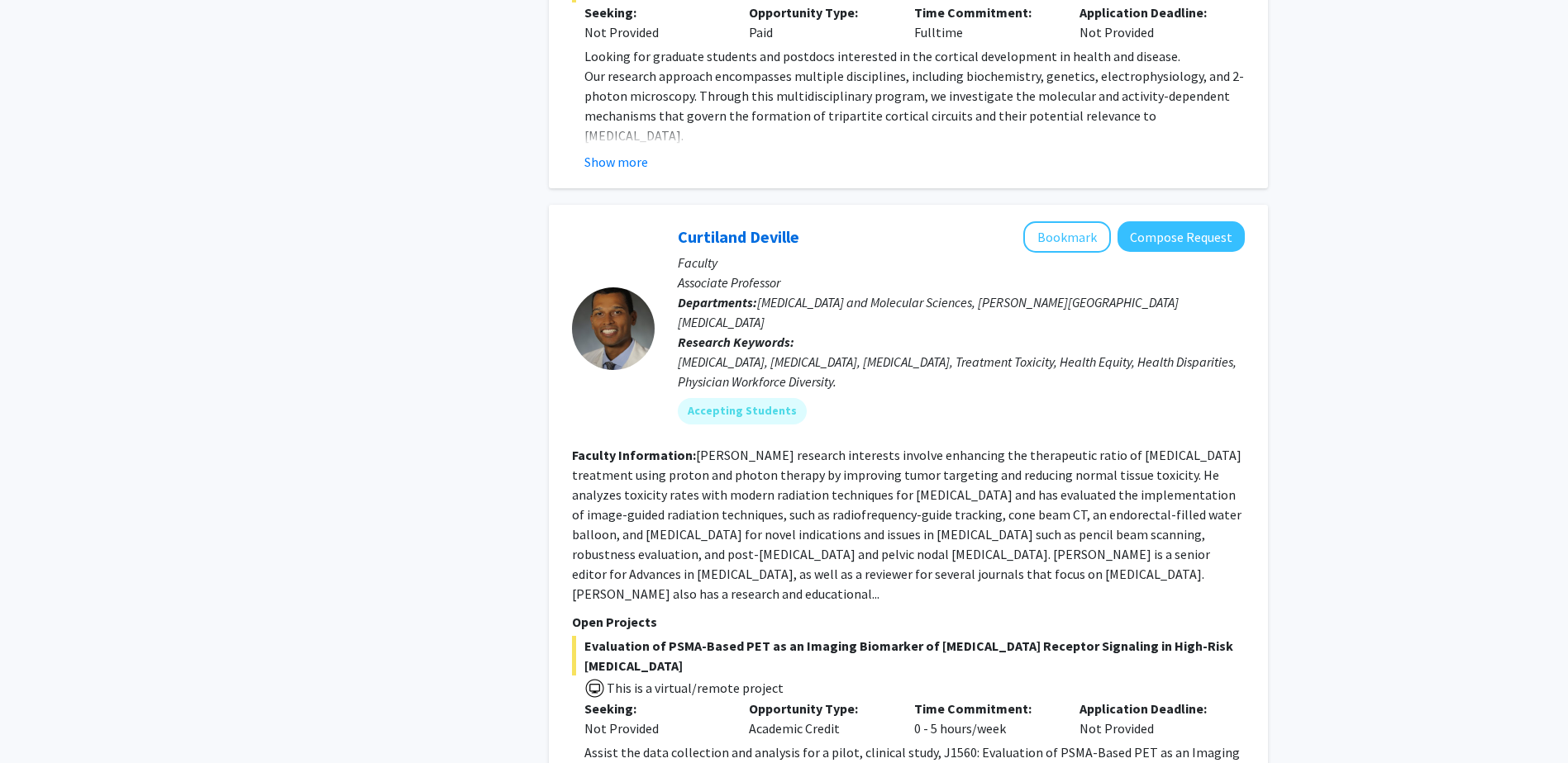
scroll to position [7814, 0]
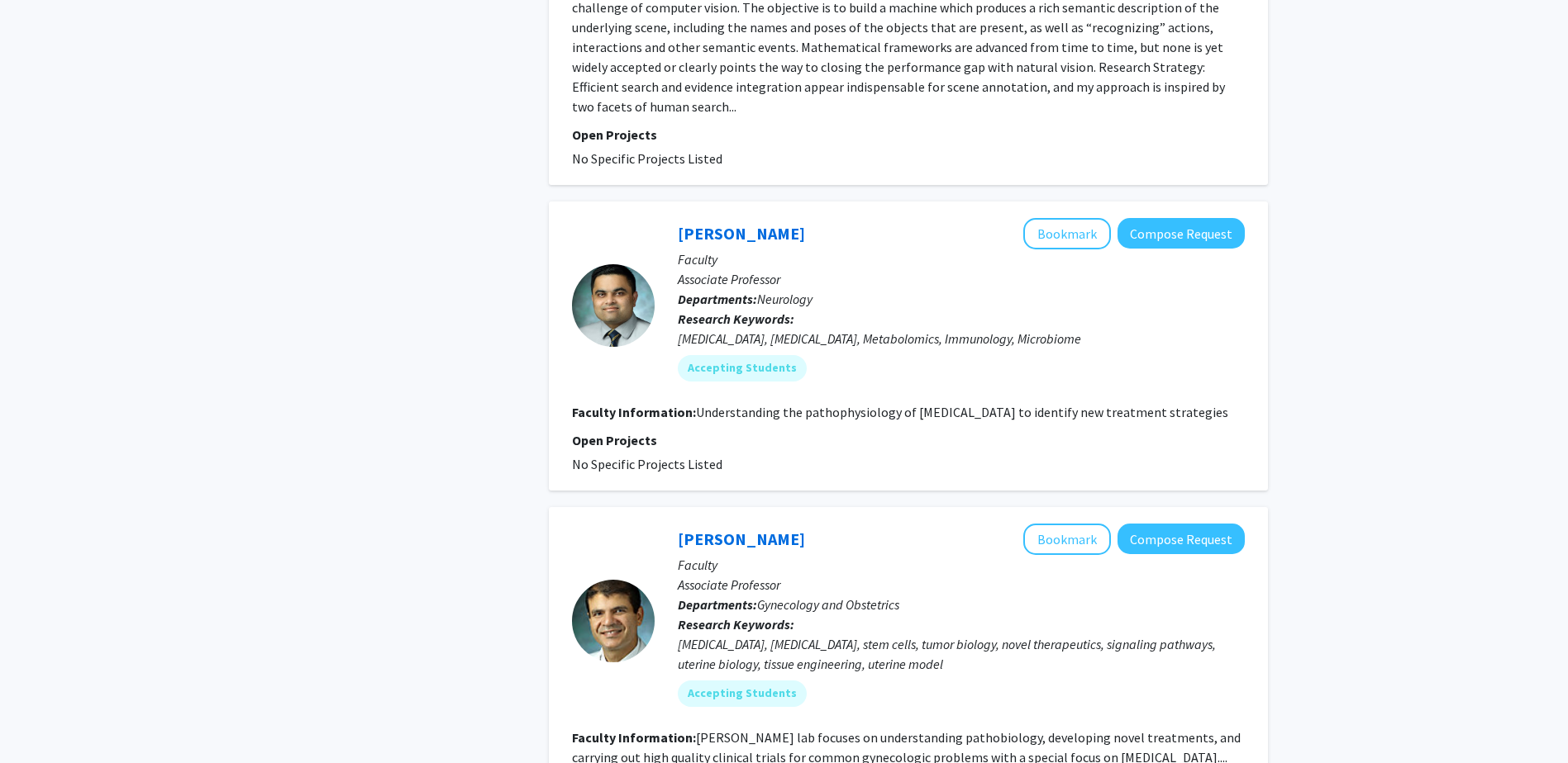
scroll to position [3953, 0]
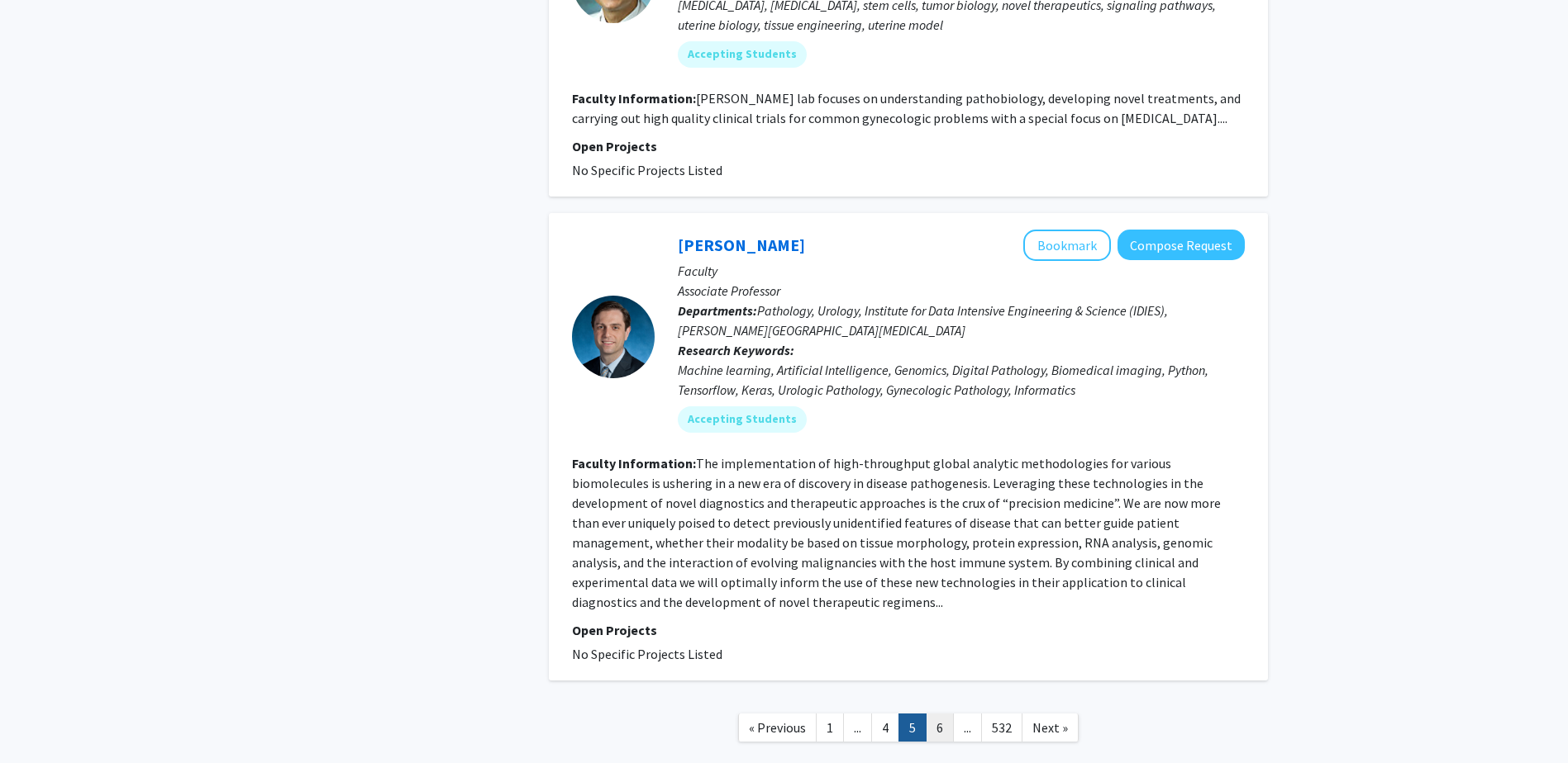
click at [947, 714] on link "6" at bounding box center [939, 728] width 28 height 29
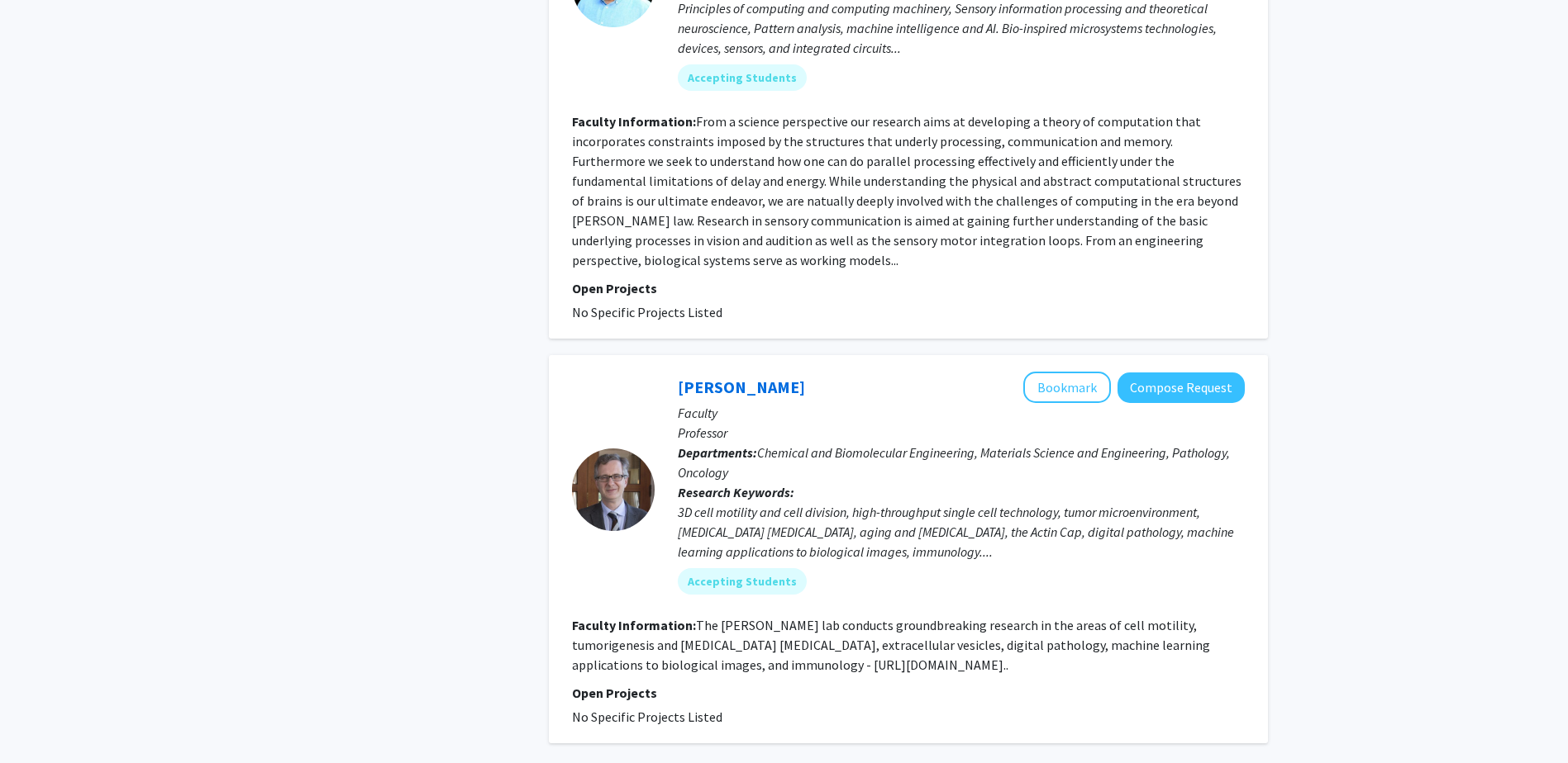
scroll to position [3800, 0]
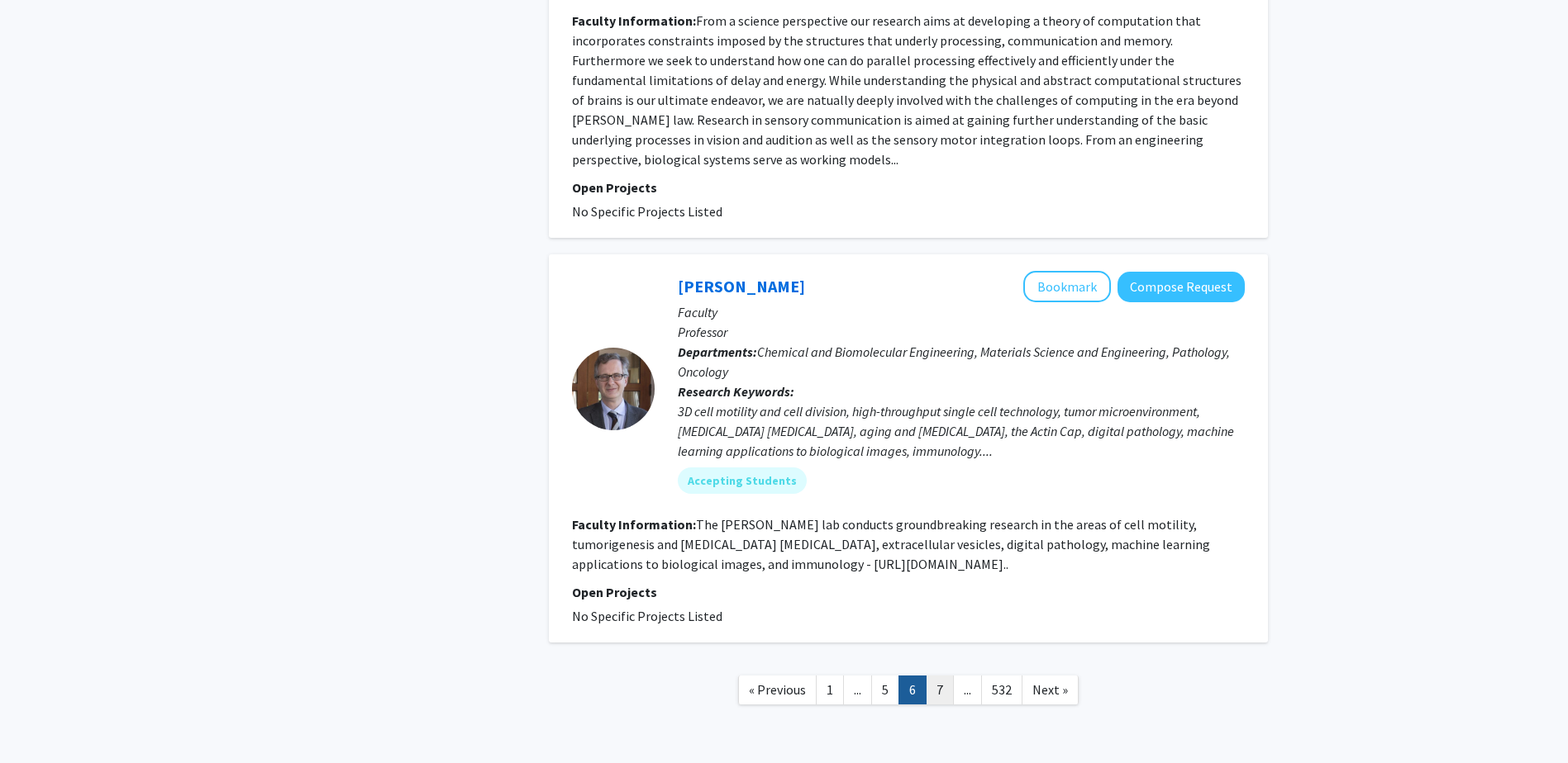
click at [942, 680] on link "7" at bounding box center [939, 689] width 28 height 29
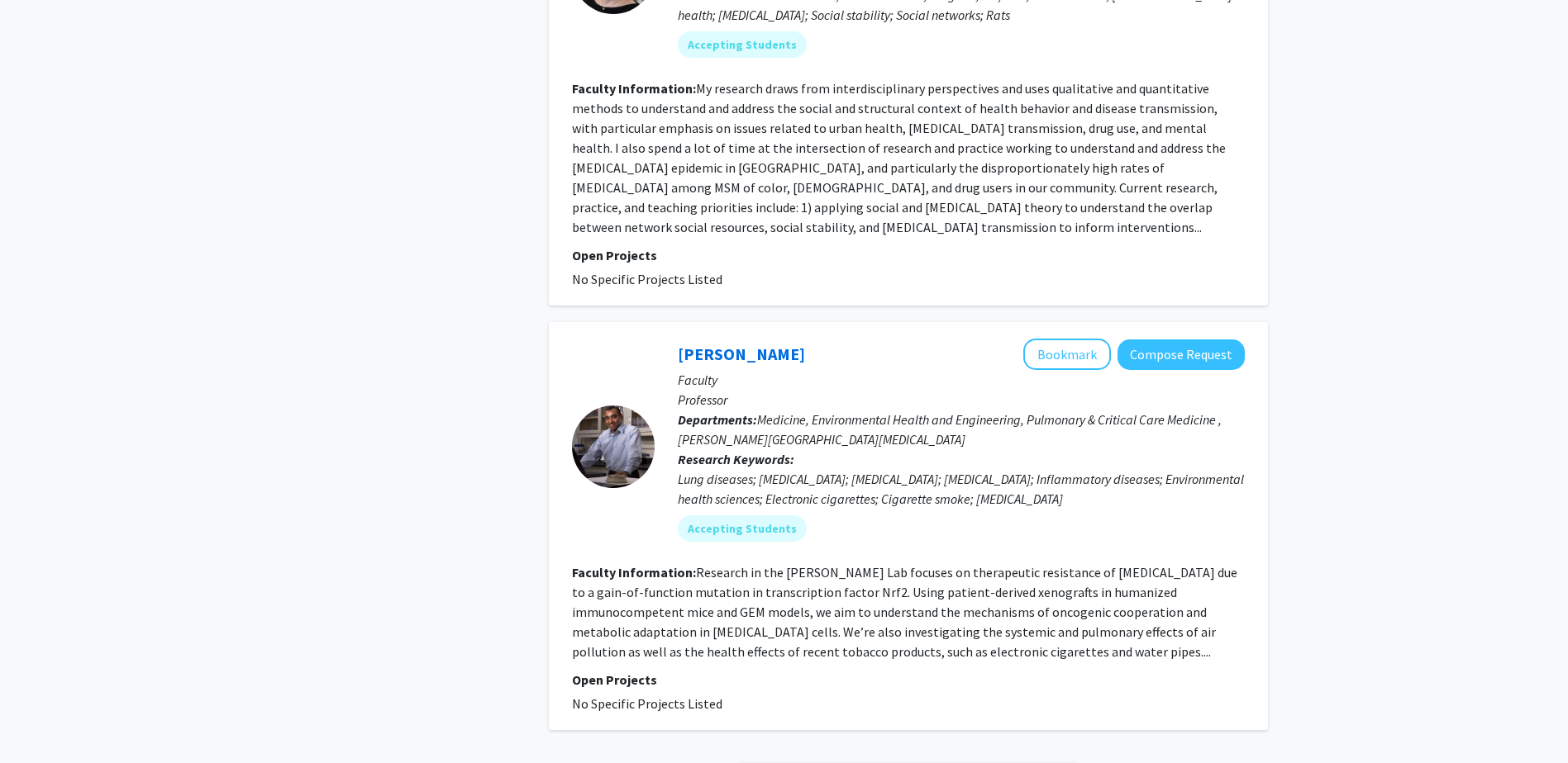
scroll to position [4041, 0]
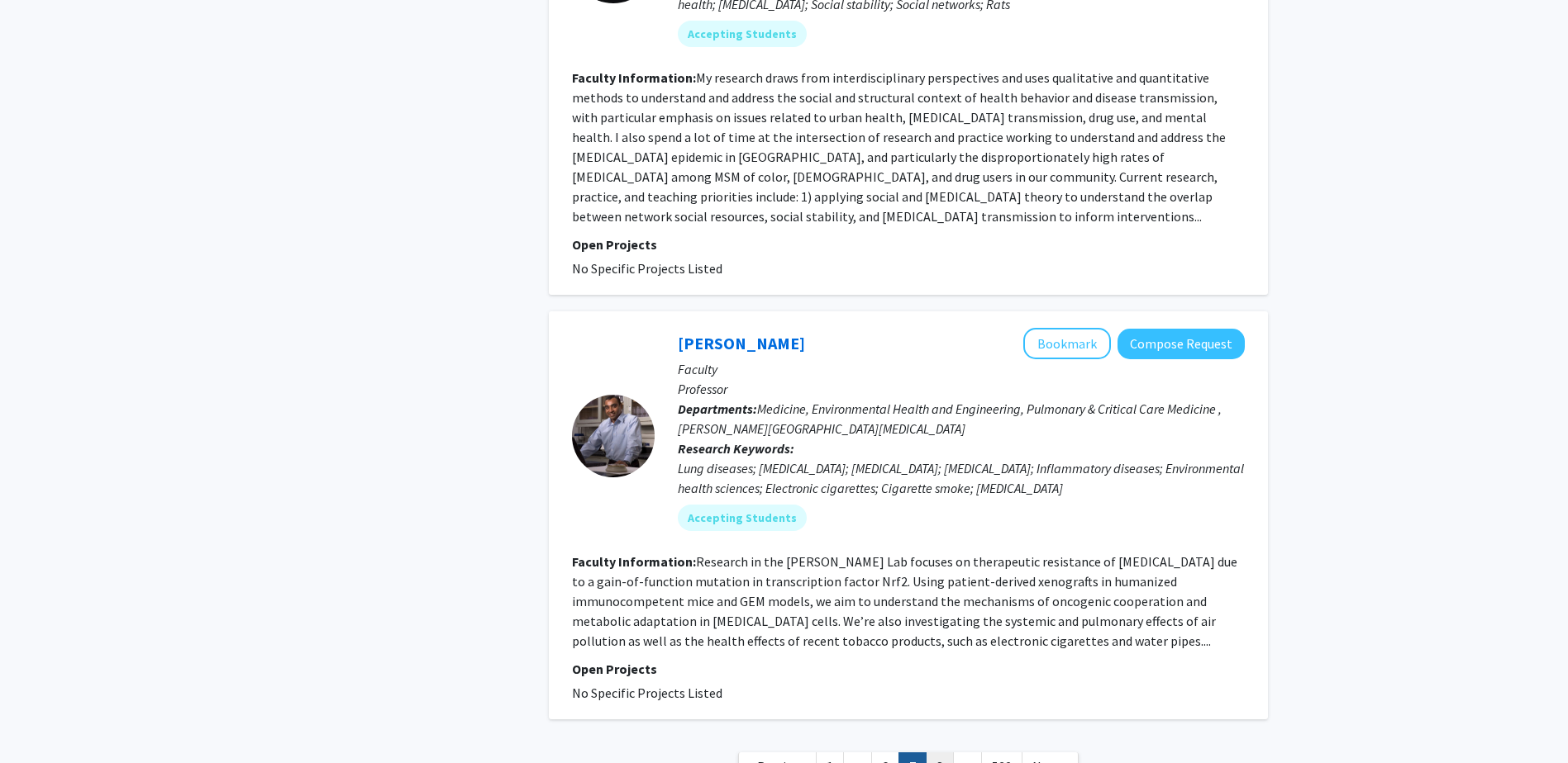
click at [945, 753] on link "8" at bounding box center [939, 767] width 28 height 29
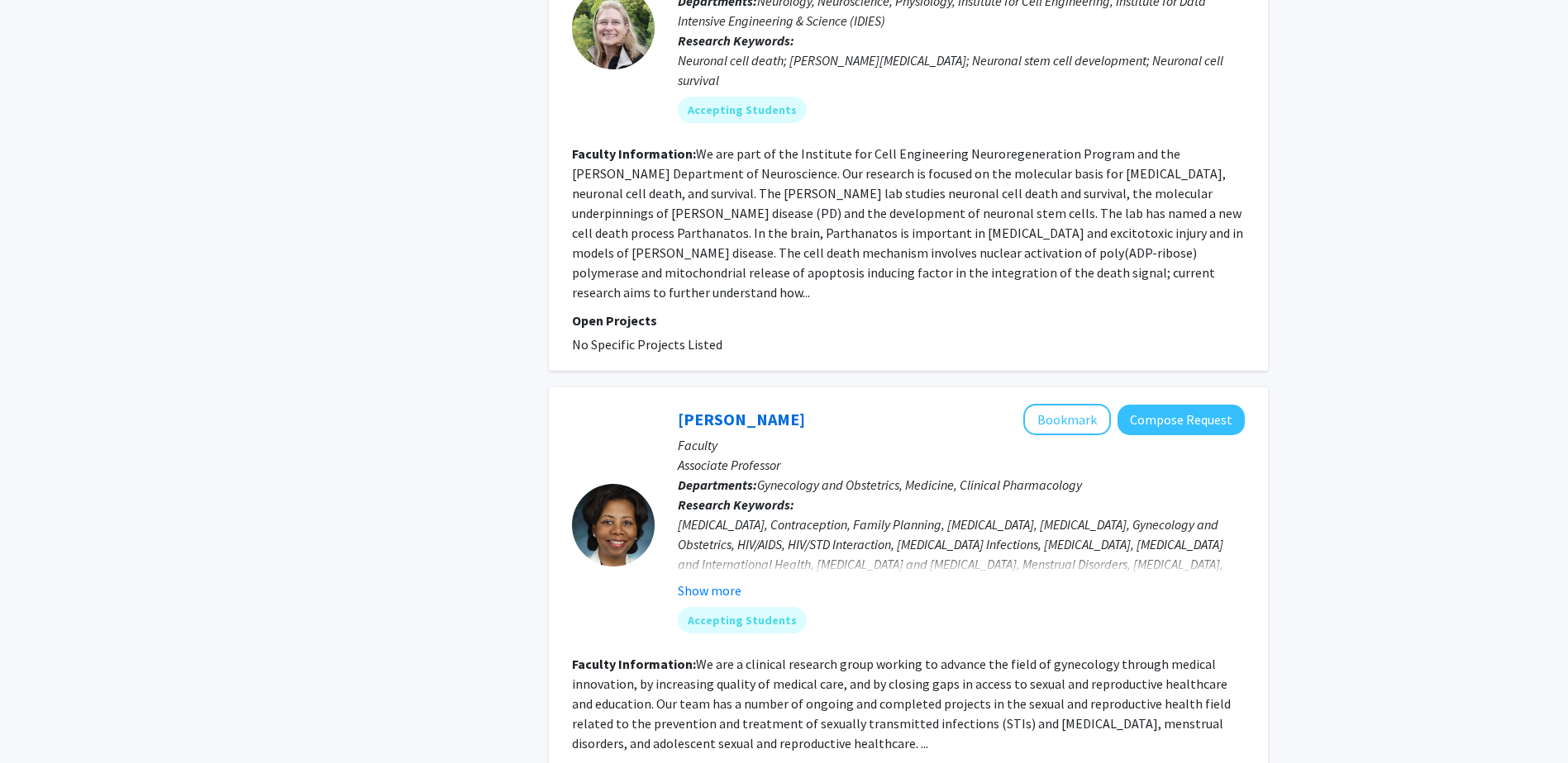
scroll to position [3909, 0]
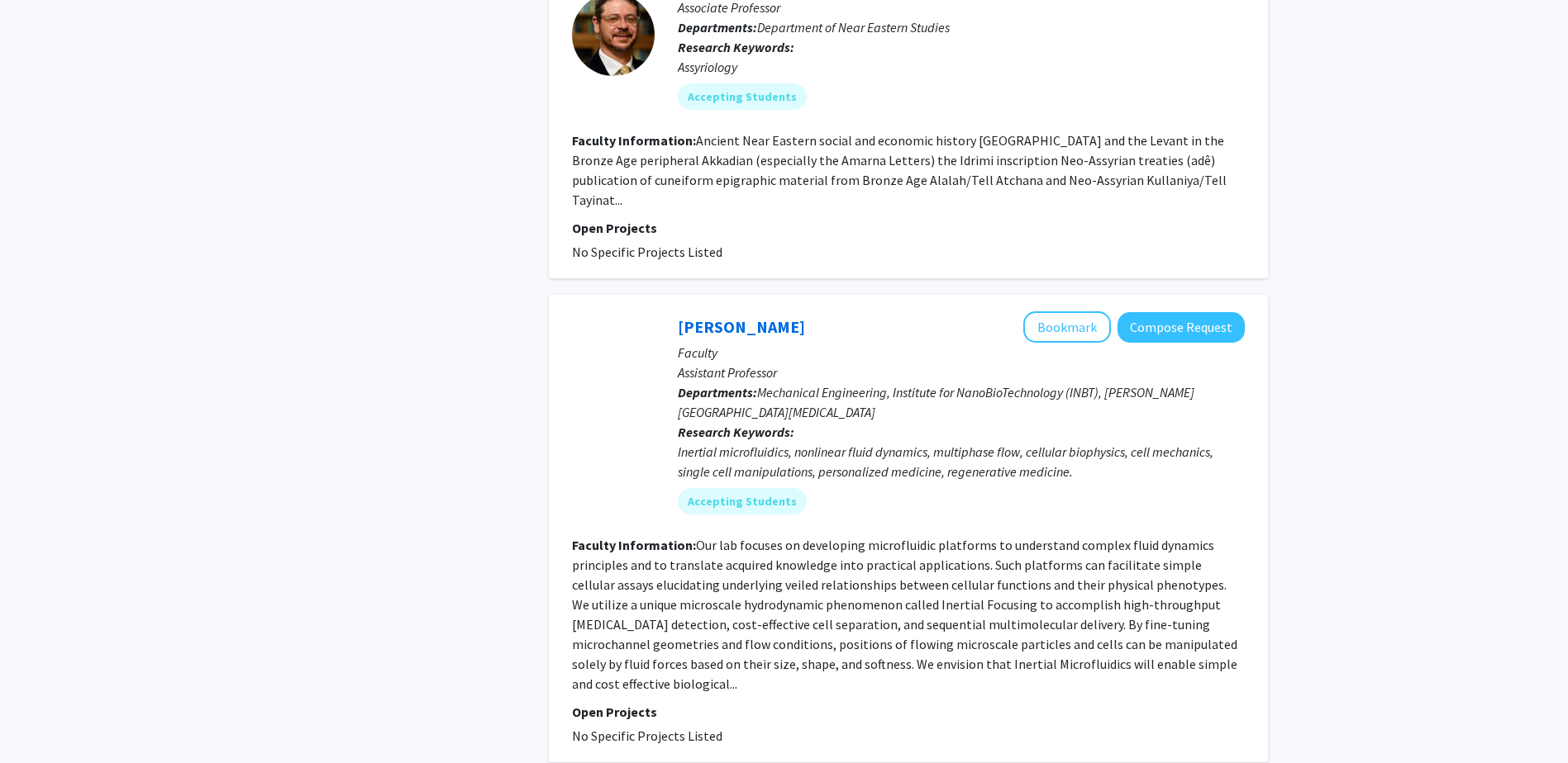
scroll to position [3635, 0]
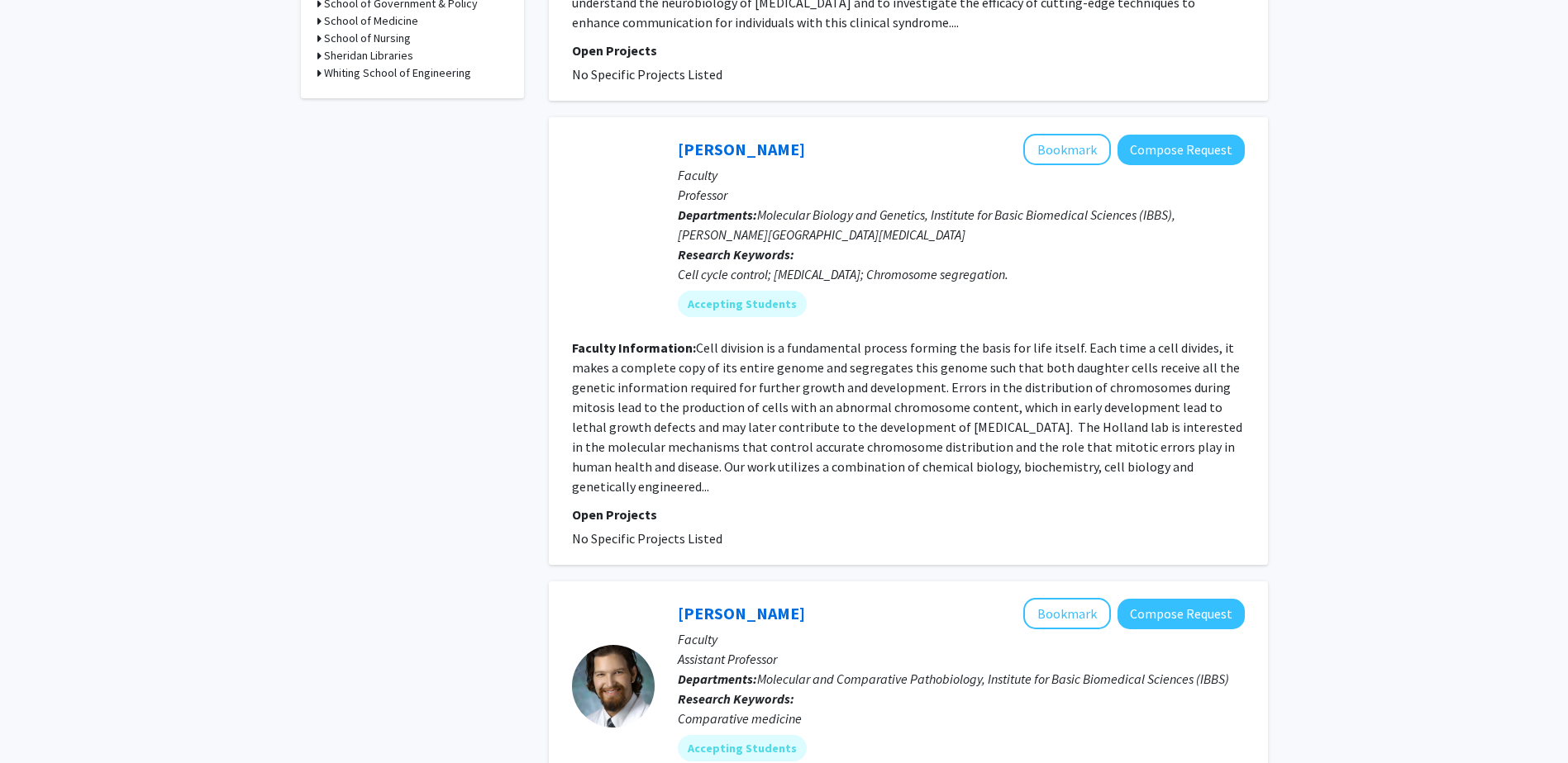
scroll to position [909, 0]
